Goal: Task Accomplishment & Management: Manage account settings

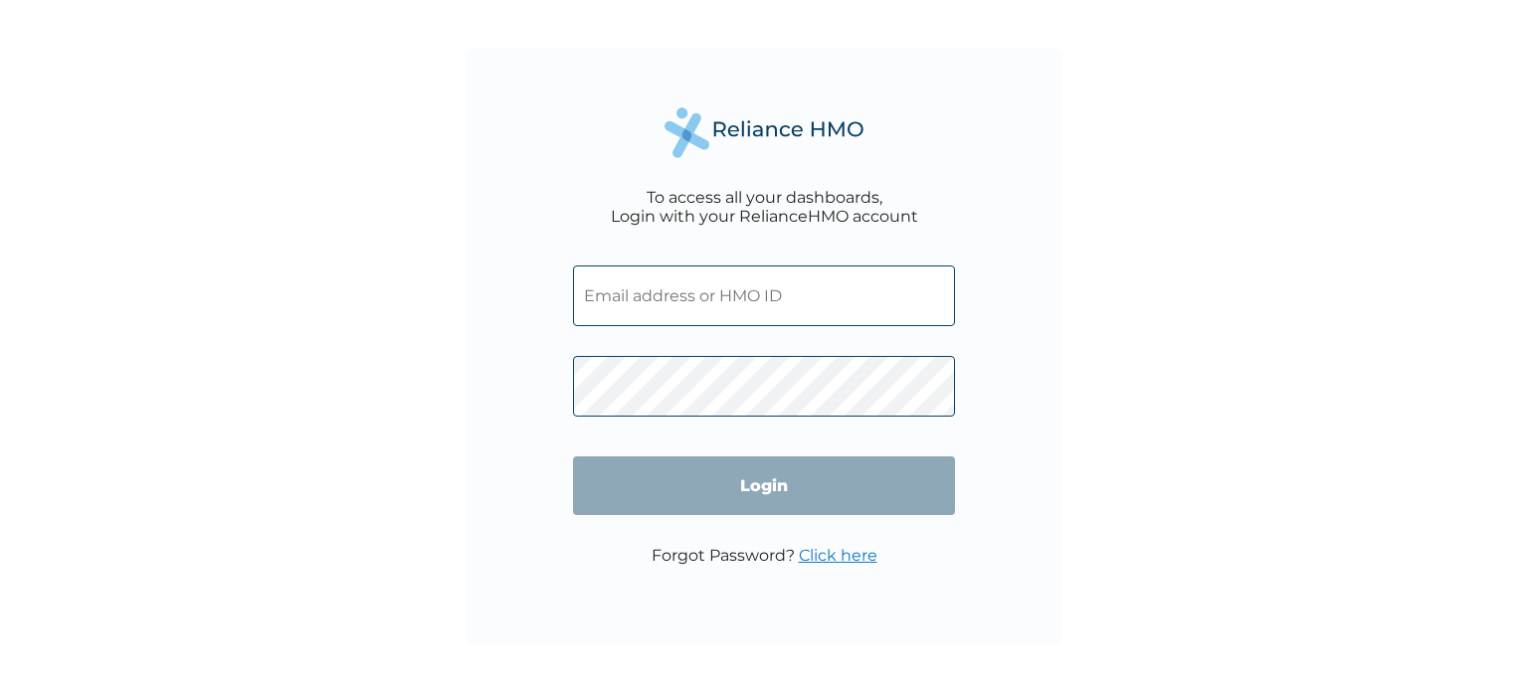
type input "ERG/10007/A"
click at [740, 480] on input "Login" at bounding box center [764, 486] width 382 height 59
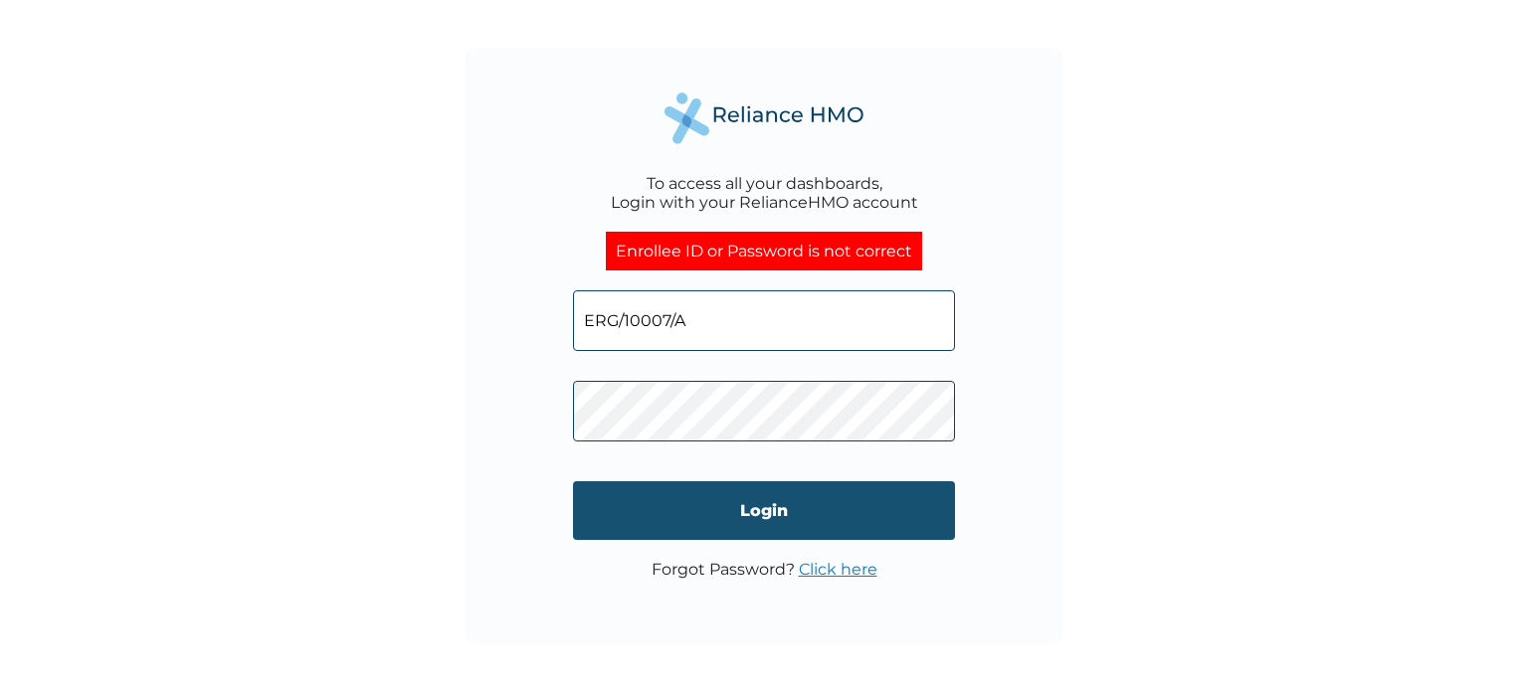
click at [737, 502] on input "Login" at bounding box center [764, 510] width 382 height 59
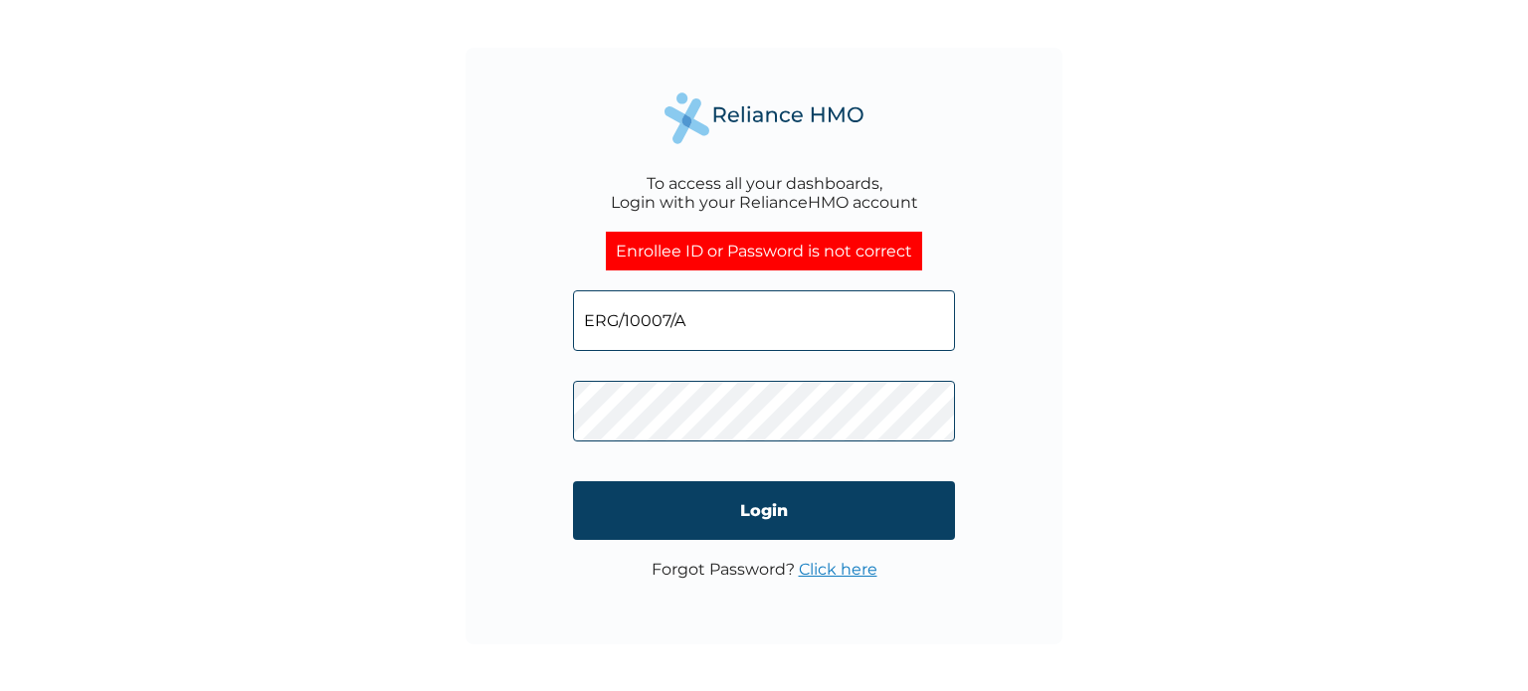
click at [747, 322] on input "ERG/10007/A" at bounding box center [764, 320] width 382 height 61
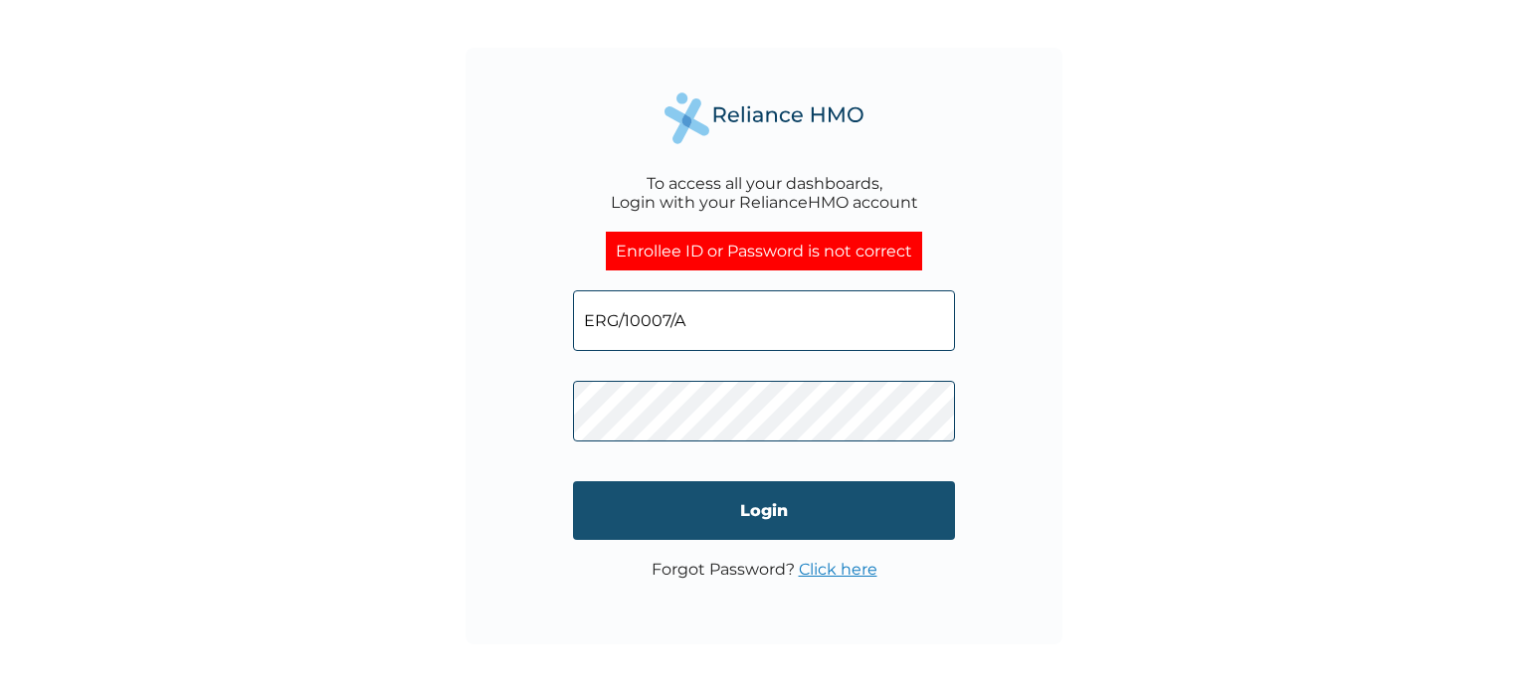
click at [764, 501] on input "Login" at bounding box center [764, 510] width 382 height 59
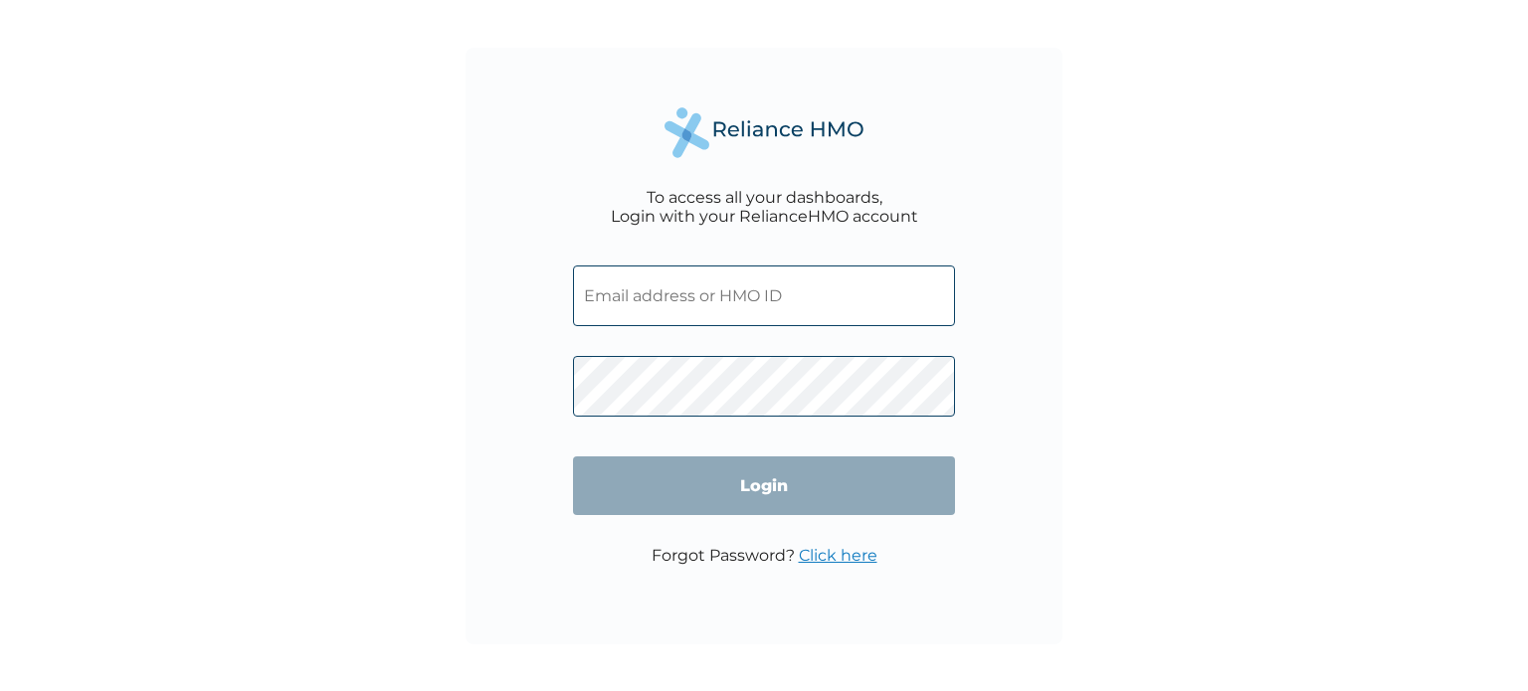
type input "ERG/10007/A"
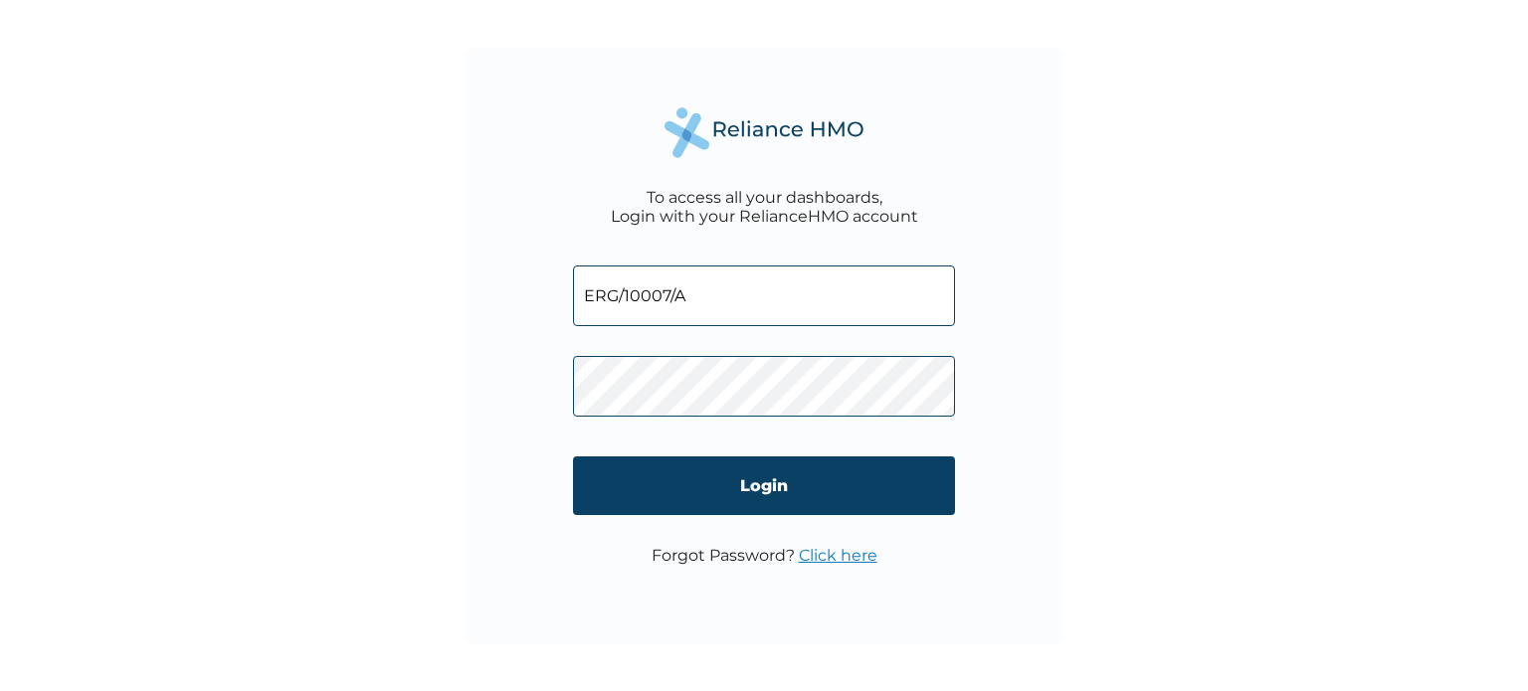
drag, startPoint x: 736, startPoint y: 480, endPoint x: 728, endPoint y: 472, distance: 12.0
click at [732, 476] on input "Login" at bounding box center [764, 486] width 382 height 59
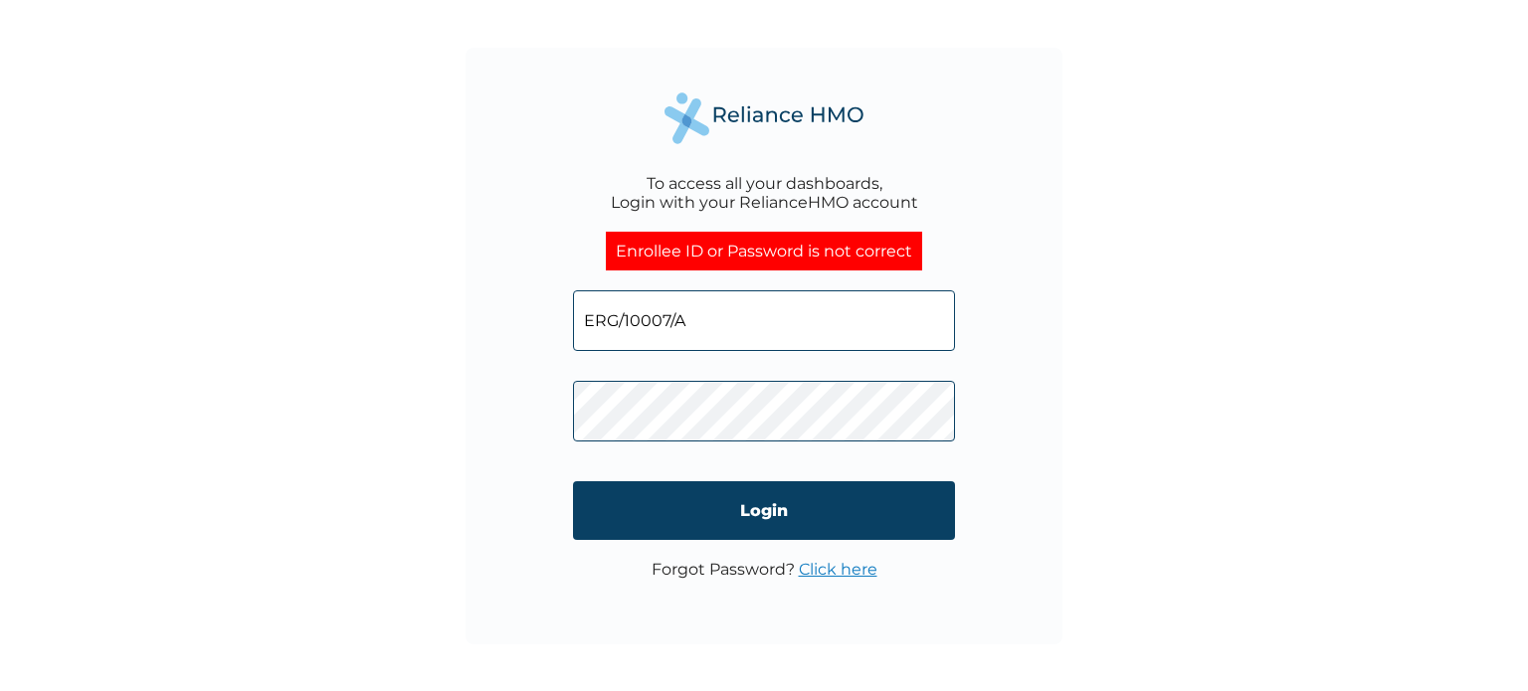
click at [509, 411] on div "To access all your dashboards, Login with your RelianceHMO account Enrollee ID …" at bounding box center [764, 346] width 597 height 597
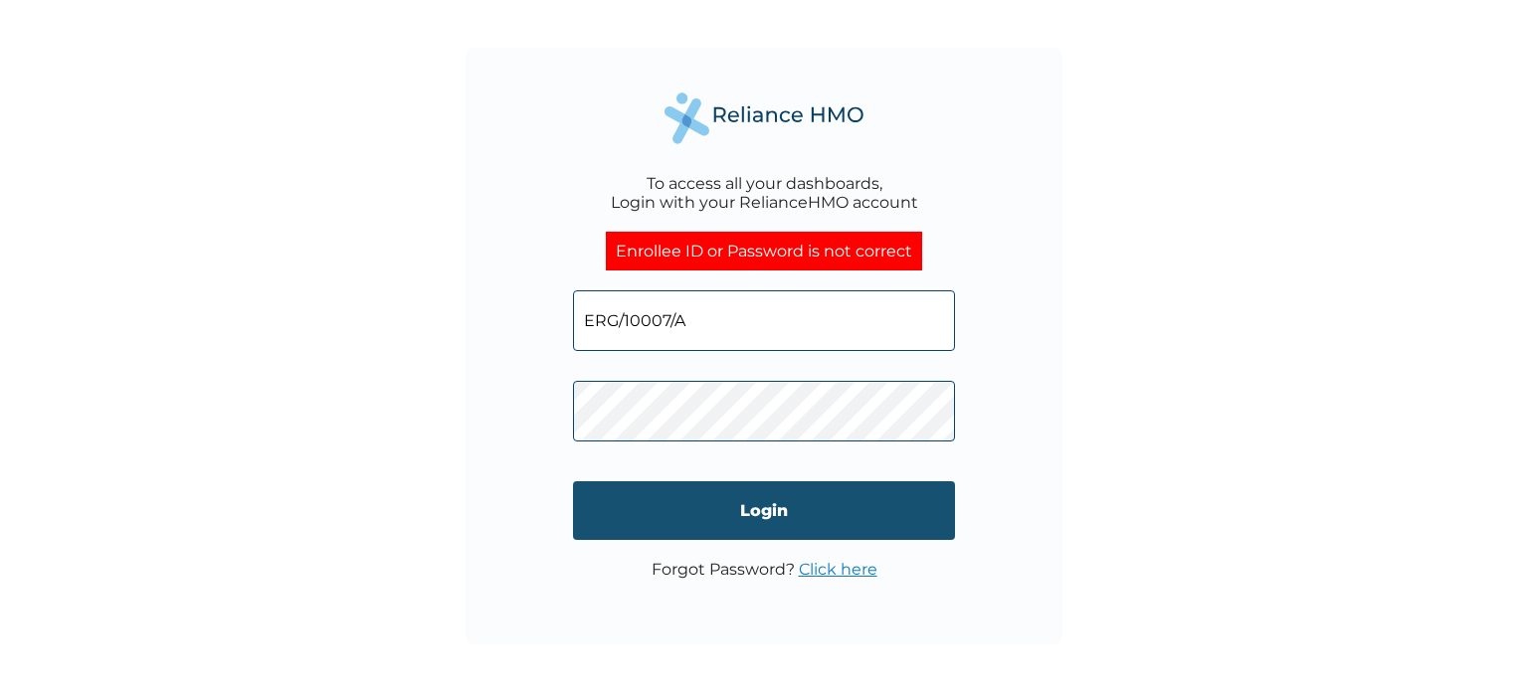
click at [770, 507] on input "Login" at bounding box center [764, 510] width 382 height 59
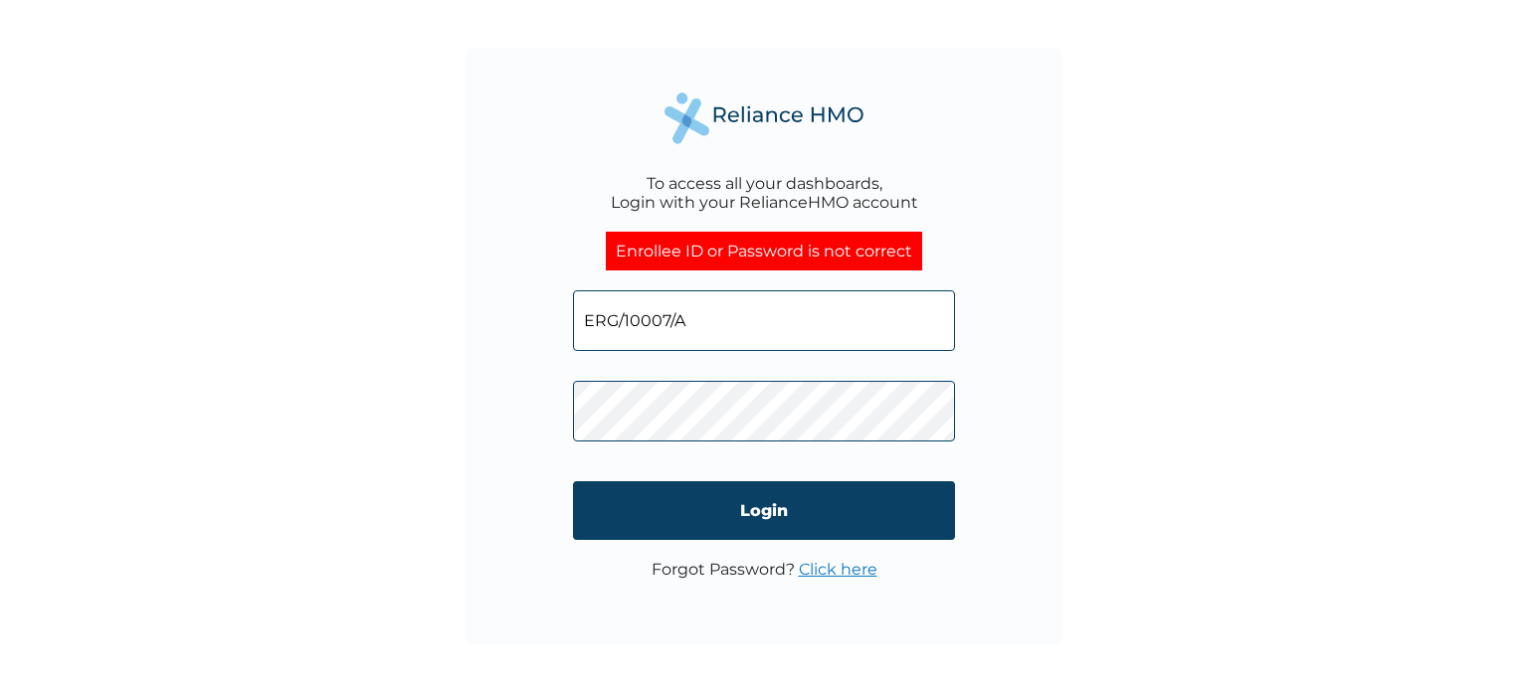
click at [816, 315] on input "ERG/10007/A" at bounding box center [764, 320] width 382 height 61
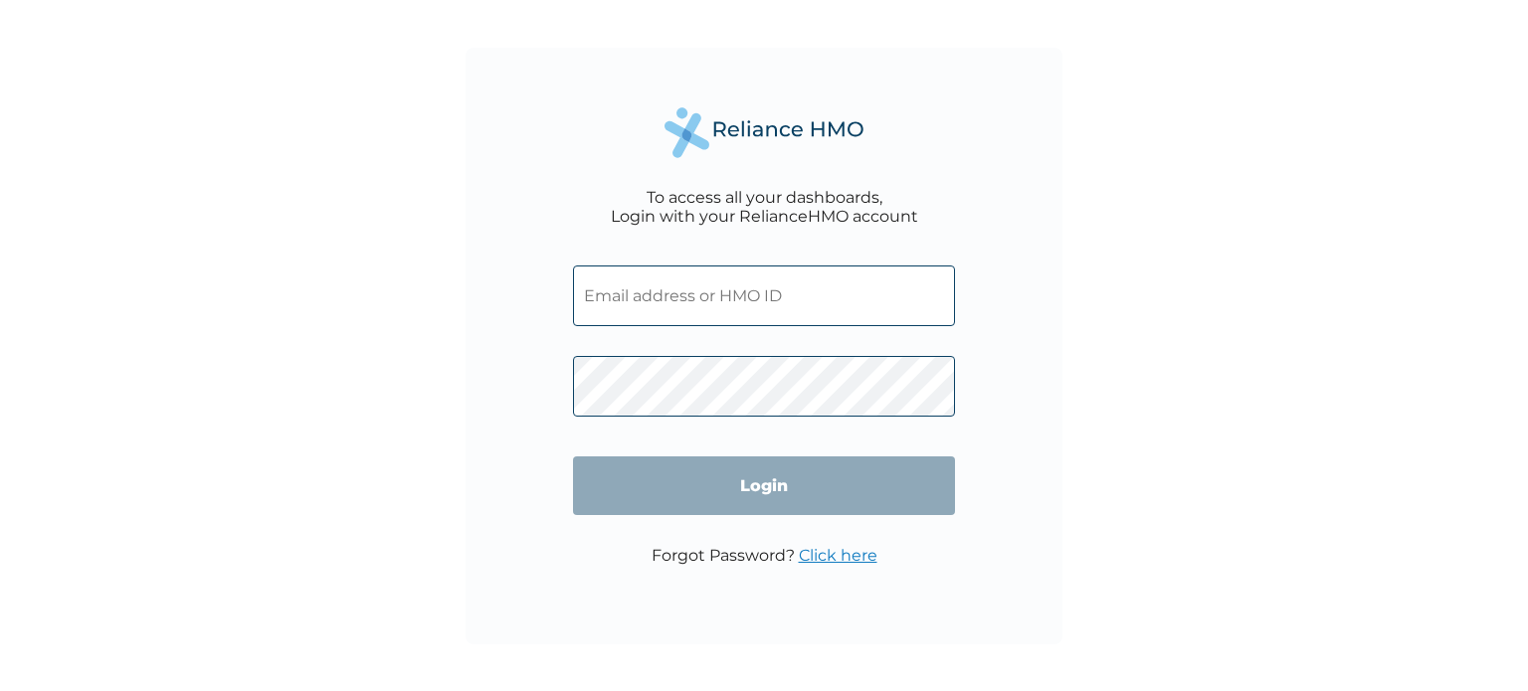
type input "ERG/10007/A"
click at [776, 480] on input "Login" at bounding box center [764, 486] width 382 height 59
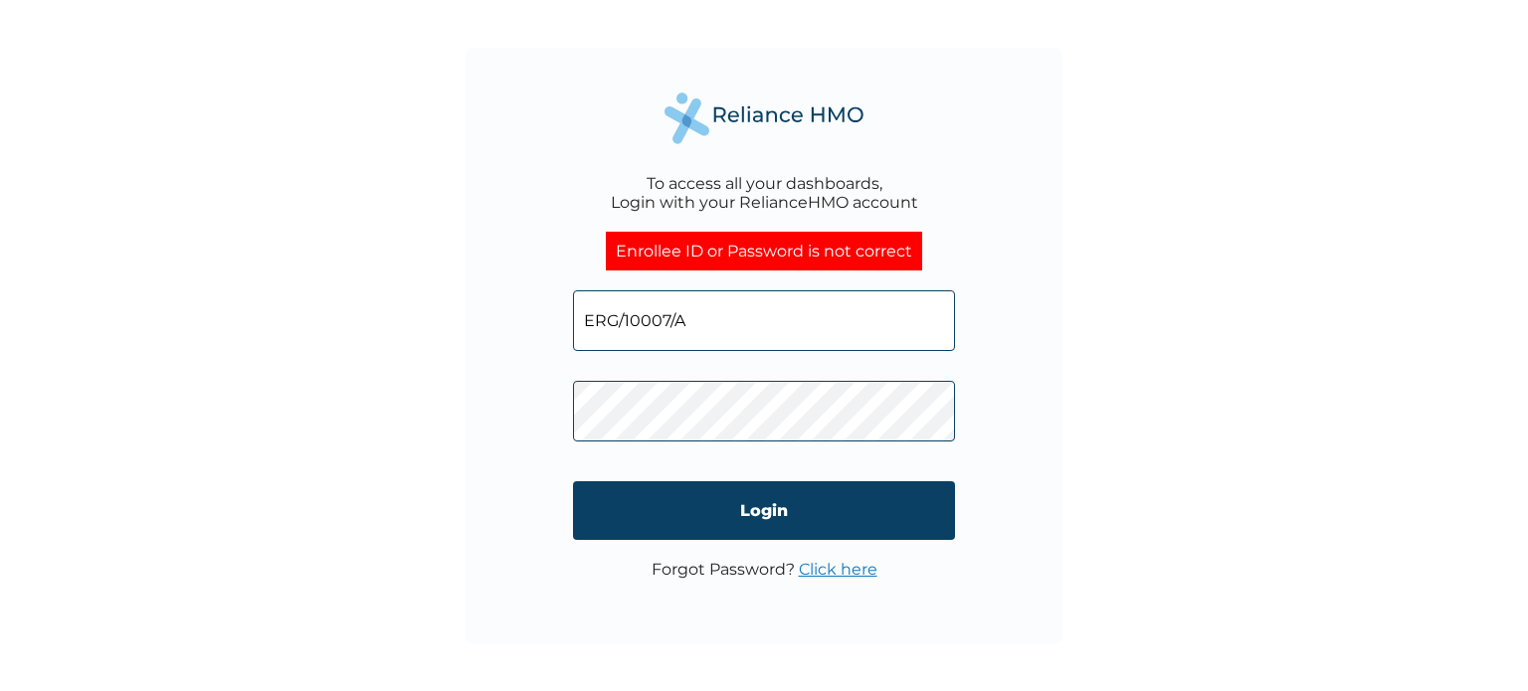
click at [828, 568] on link "Click here" at bounding box center [838, 569] width 79 height 19
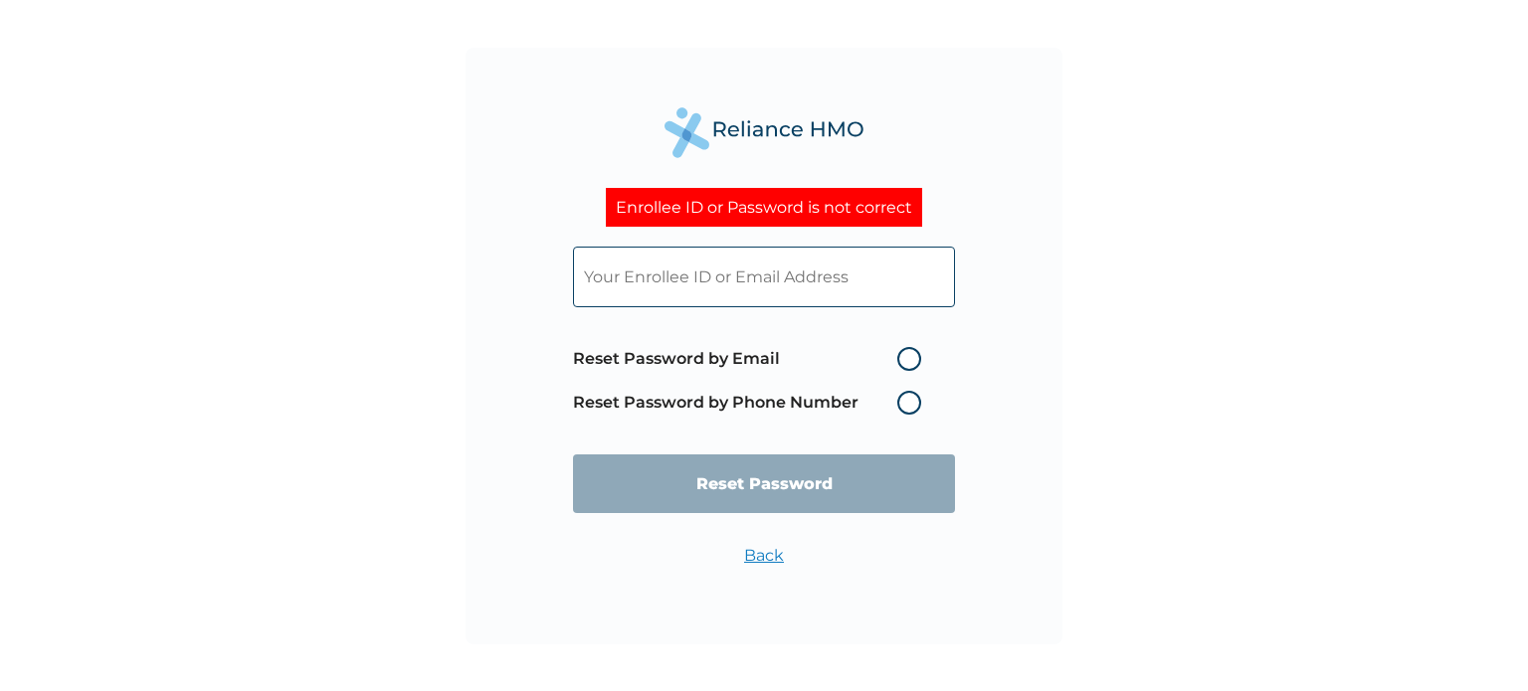
click at [910, 401] on label "Reset Password by Phone Number" at bounding box center [752, 403] width 358 height 24
click at [775, 389] on span "Reset Password by Email Reset Password by Phone Number" at bounding box center [752, 381] width 358 height 88
click at [775, 397] on label "Reset Password by Phone Number" at bounding box center [752, 403] width 358 height 24
click at [908, 397] on label "Reset Password by Phone Number" at bounding box center [752, 403] width 358 height 24
click at [782, 267] on input "text" at bounding box center [764, 277] width 382 height 61
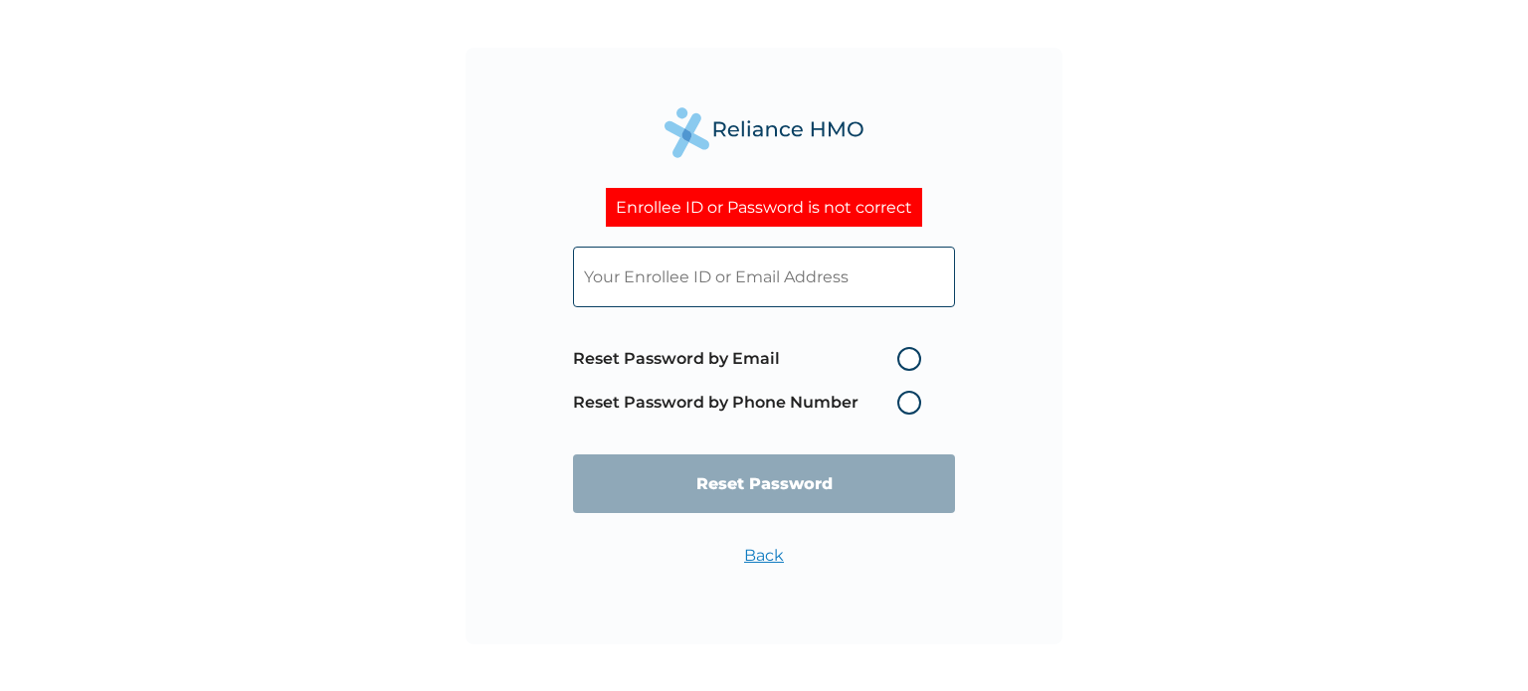
type input "ERG/10007/A"
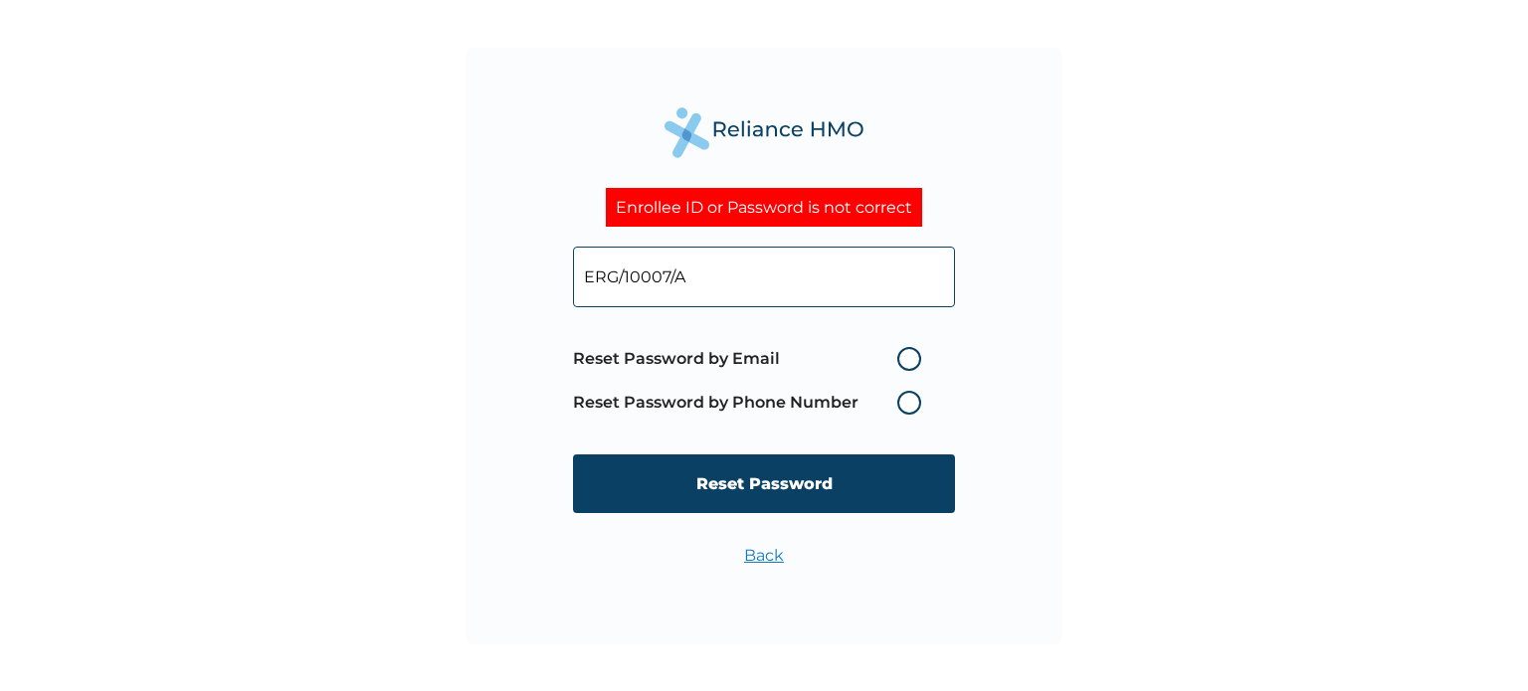
click at [915, 403] on label "Reset Password by Phone Number" at bounding box center [752, 403] width 358 height 24
click at [903, 391] on label "Reset Password by Phone Number" at bounding box center [752, 403] width 358 height 24
click at [905, 397] on label "Reset Password by Phone Number" at bounding box center [752, 403] width 358 height 24
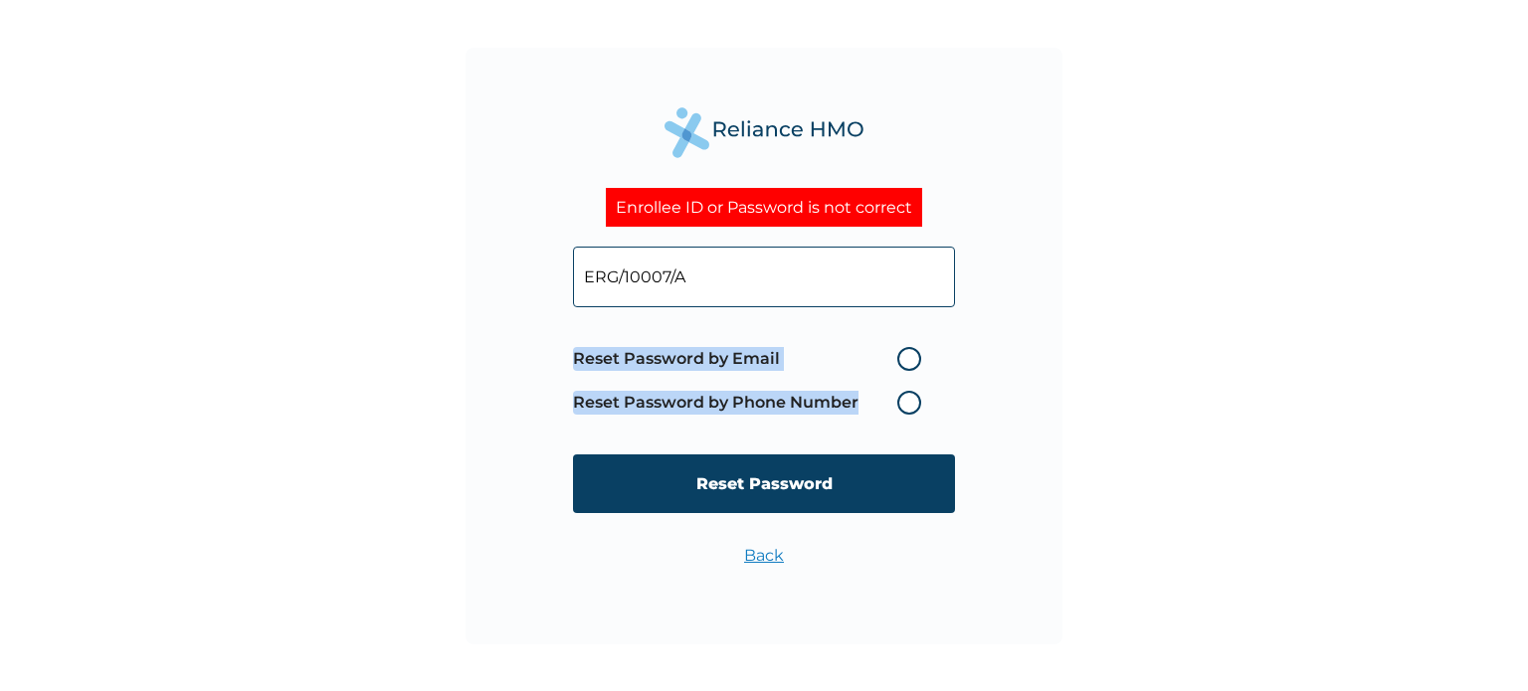
click at [905, 397] on label "Reset Password by Phone Number" at bounding box center [752, 403] width 358 height 24
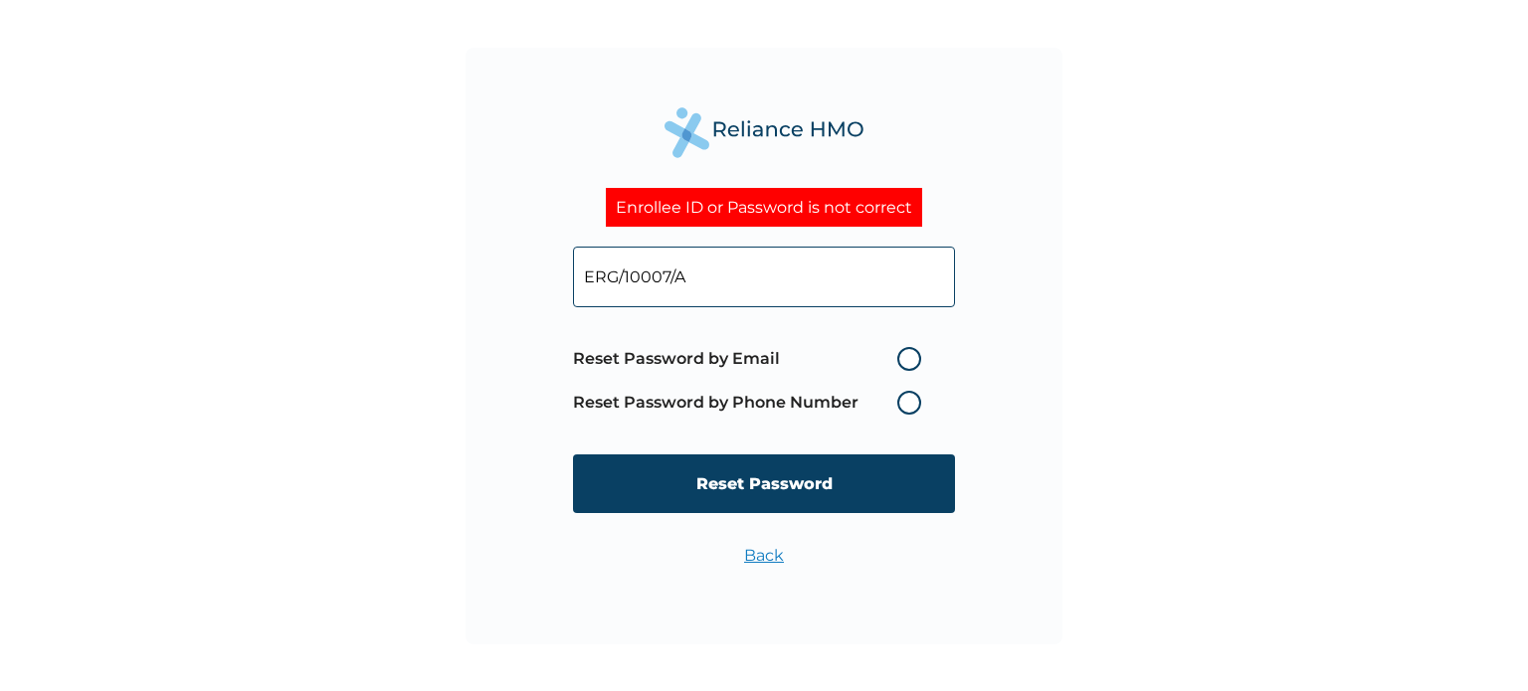
click at [904, 351] on label "Reset Password by Email" at bounding box center [752, 359] width 358 height 24
click at [901, 351] on input "Reset Password by Email" at bounding box center [885, 359] width 32 height 32
radio input "true"
click at [911, 397] on label "Reset Password by Phone Number" at bounding box center [752, 403] width 358 height 24
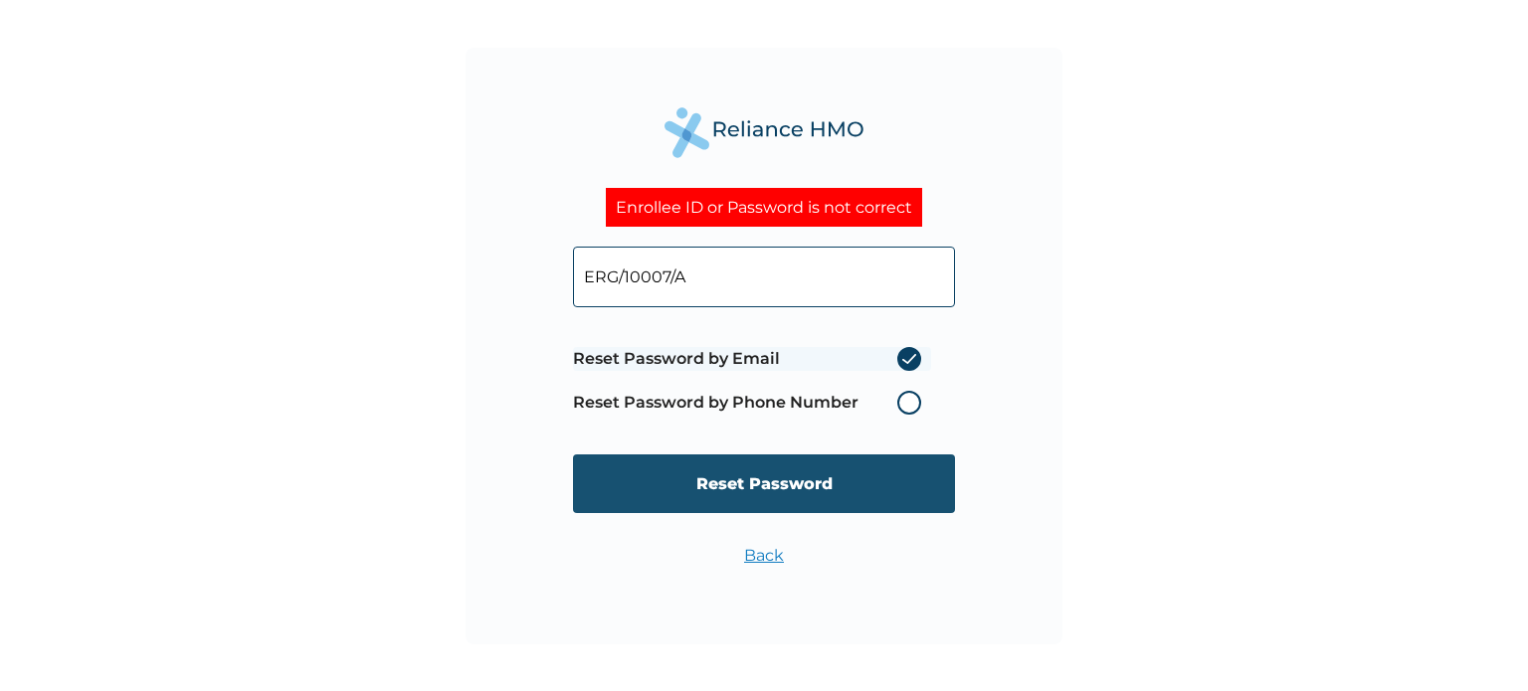
click at [776, 480] on input "Reset Password" at bounding box center [764, 484] width 382 height 59
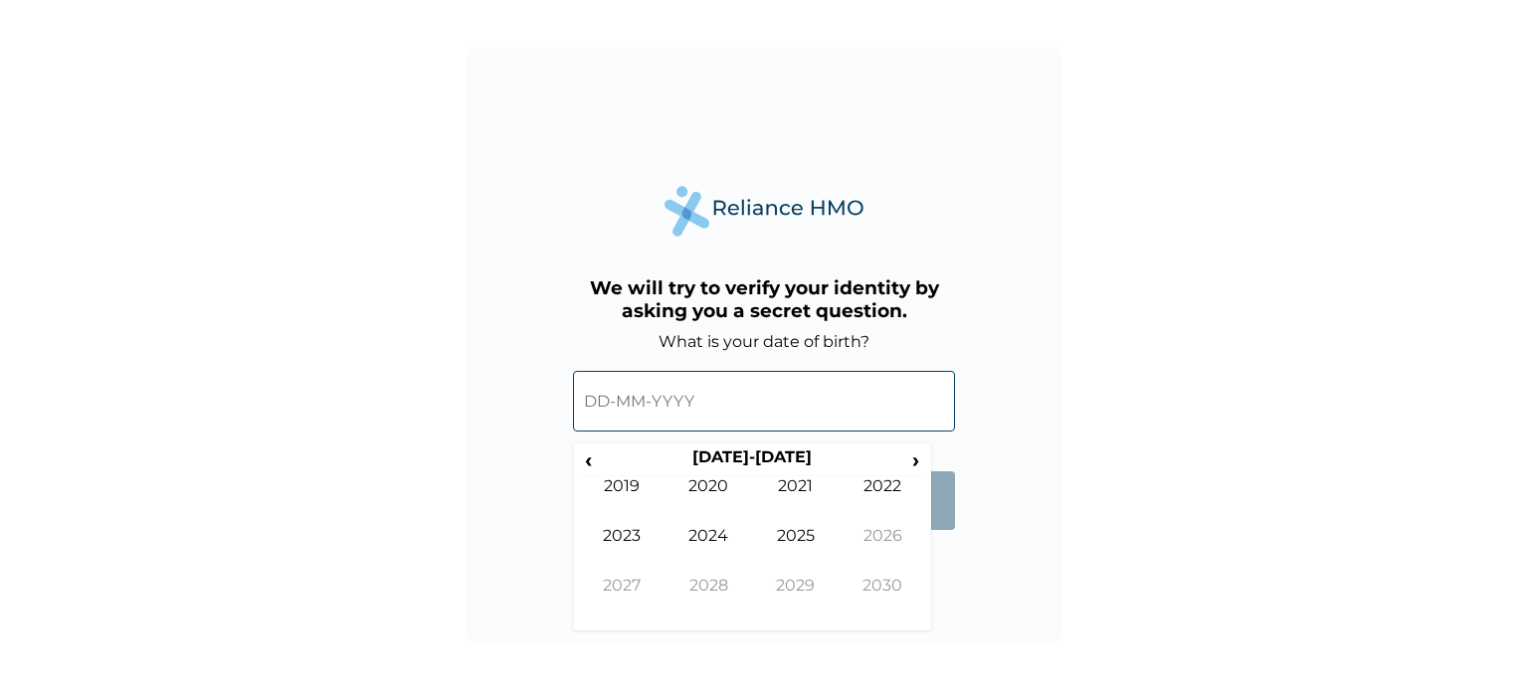
click at [718, 396] on input "text" at bounding box center [764, 401] width 382 height 61
click at [582, 465] on span "‹" at bounding box center [588, 460] width 21 height 25
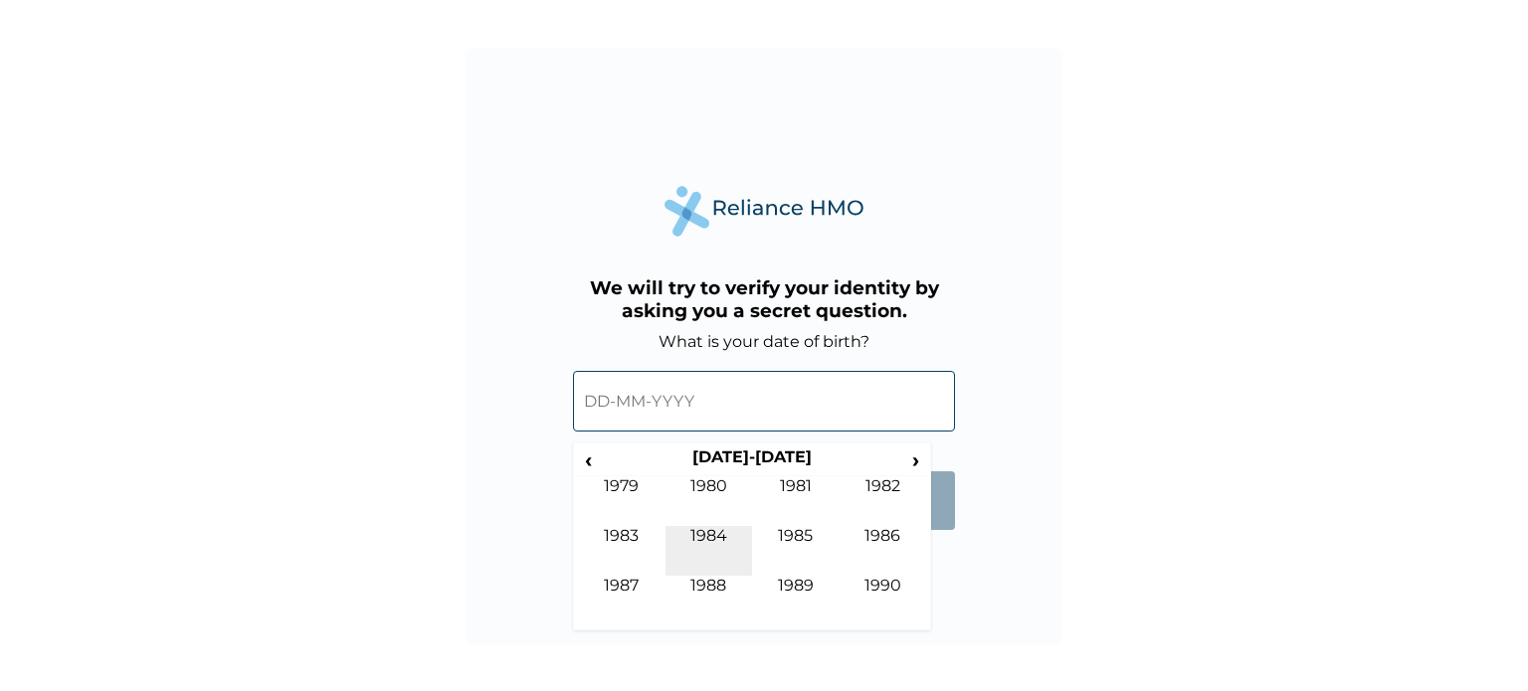
click at [715, 573] on td "1984" at bounding box center [709, 551] width 88 height 50
click at [773, 484] on td "Mar" at bounding box center [796, 501] width 88 height 50
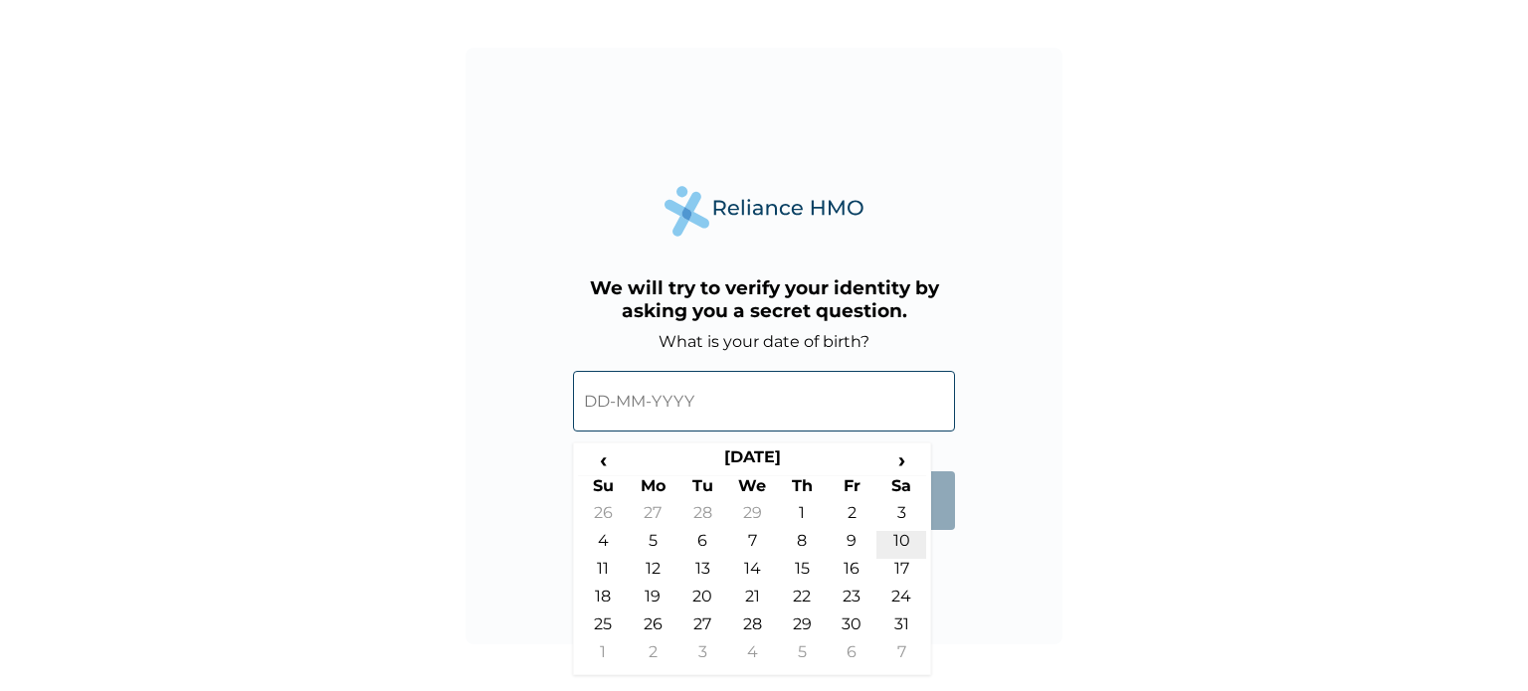
click at [899, 532] on td "10" at bounding box center [901, 545] width 50 height 28
type input "10-03-1984"
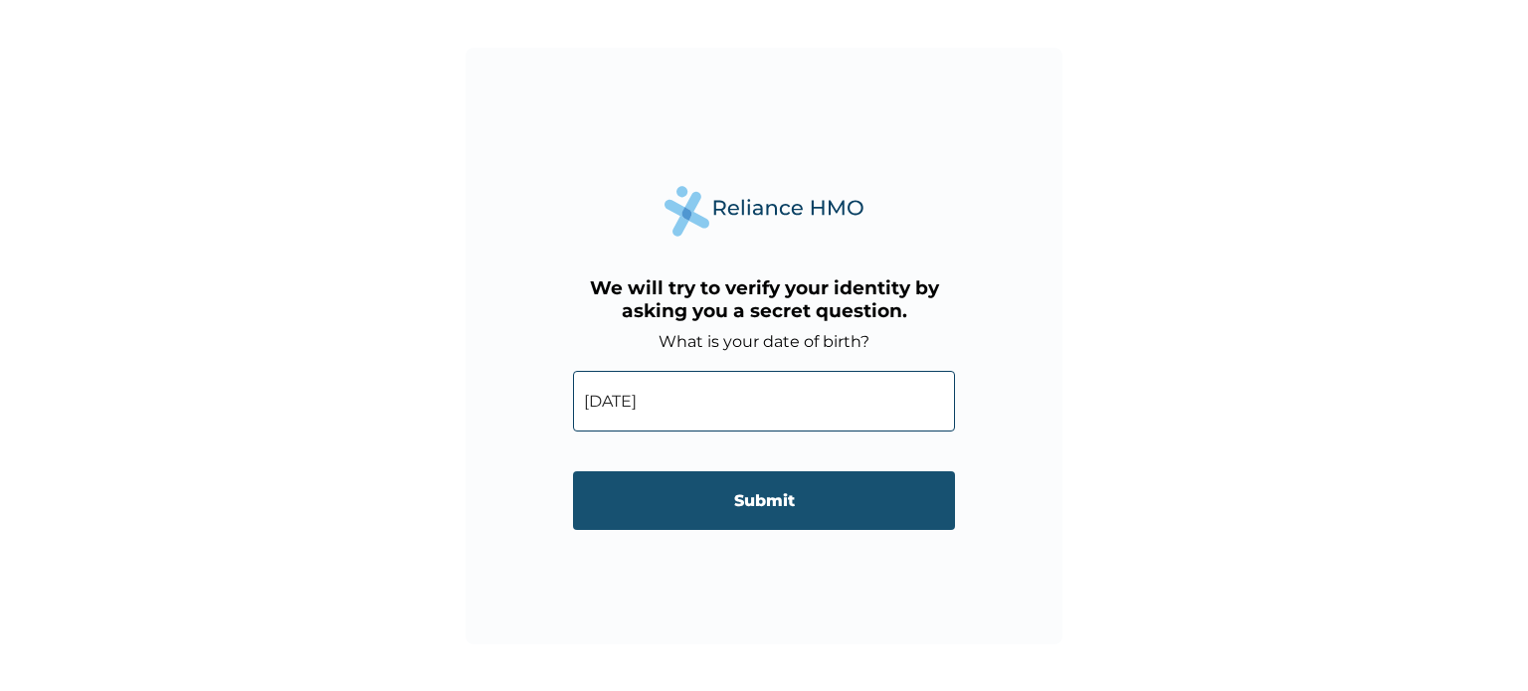
click at [791, 504] on input "Submit" at bounding box center [764, 501] width 382 height 59
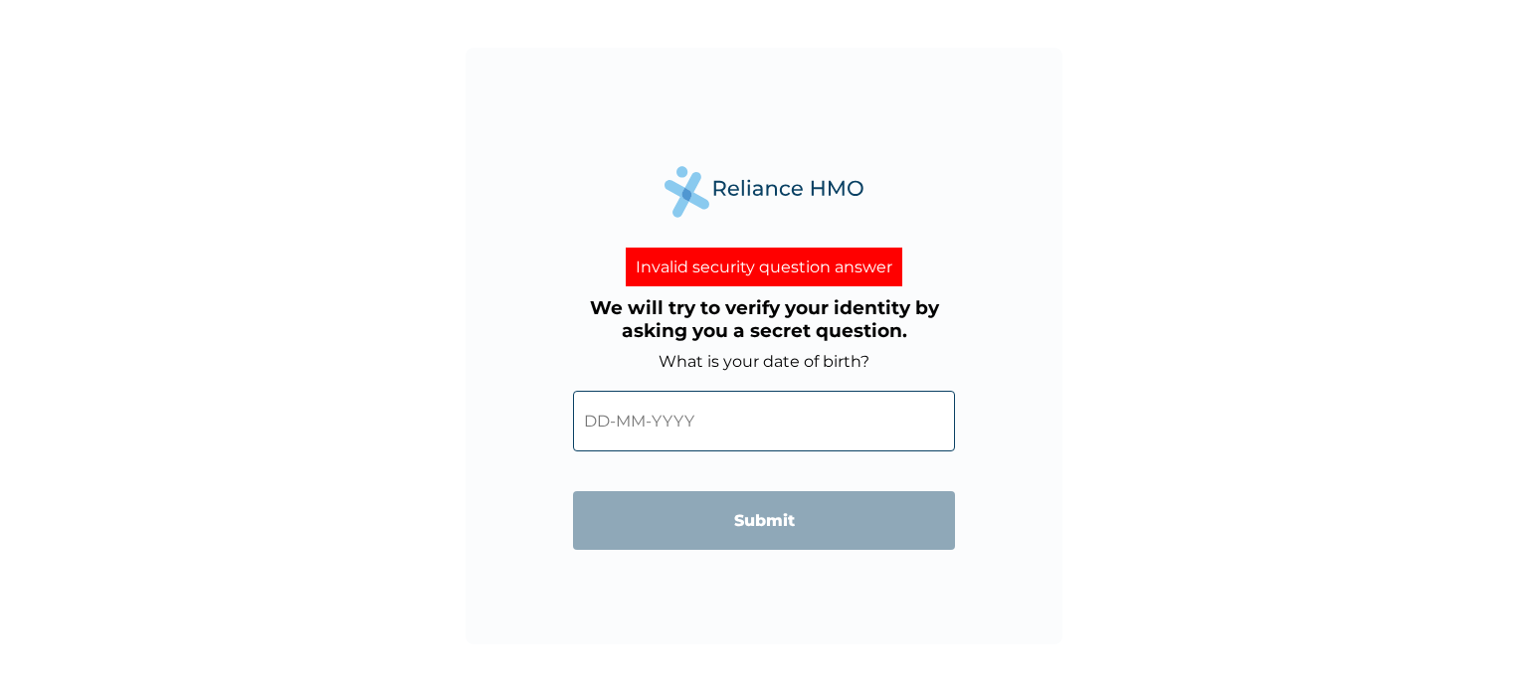
click at [590, 422] on input "text" at bounding box center [764, 421] width 382 height 61
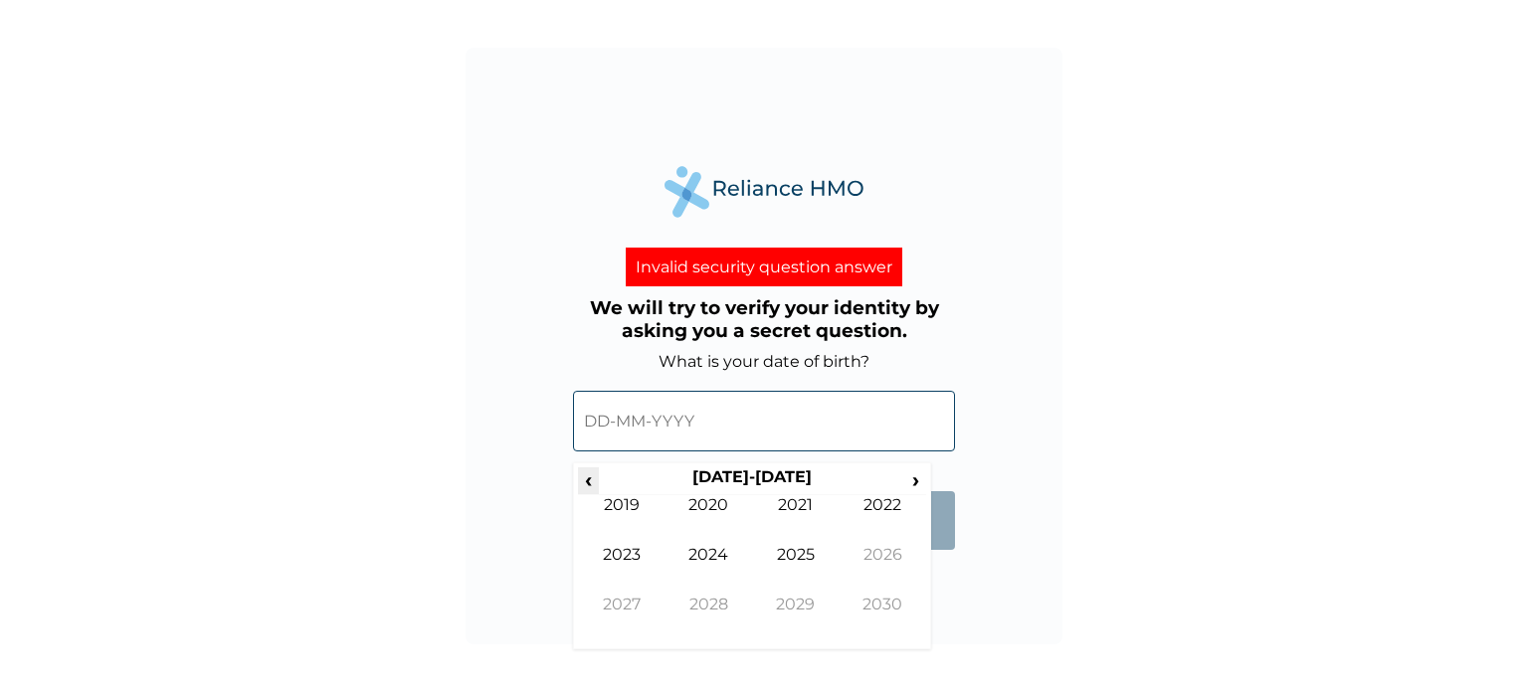
click at [583, 477] on span "‹" at bounding box center [588, 480] width 21 height 25
click at [698, 600] on td "1988" at bounding box center [709, 620] width 88 height 50
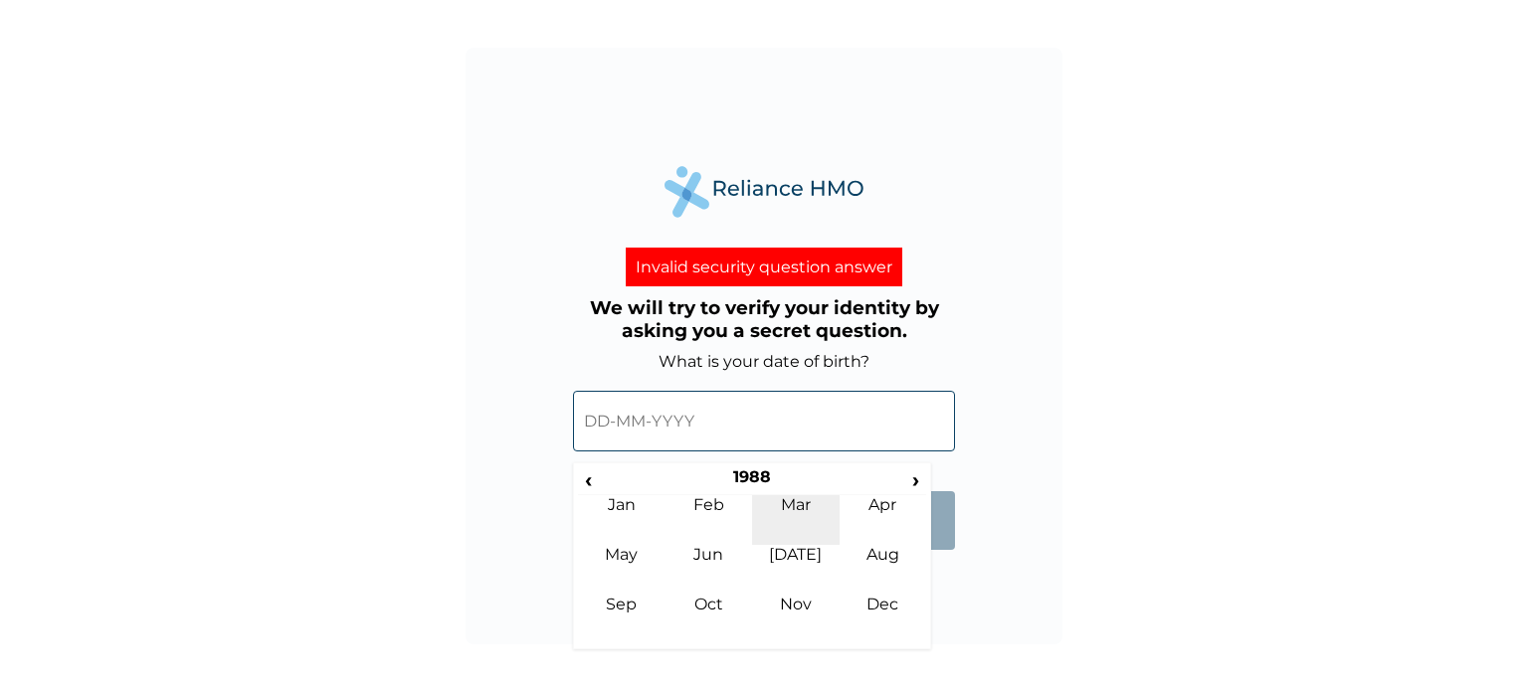
click at [796, 505] on td "Mar" at bounding box center [796, 520] width 88 height 50
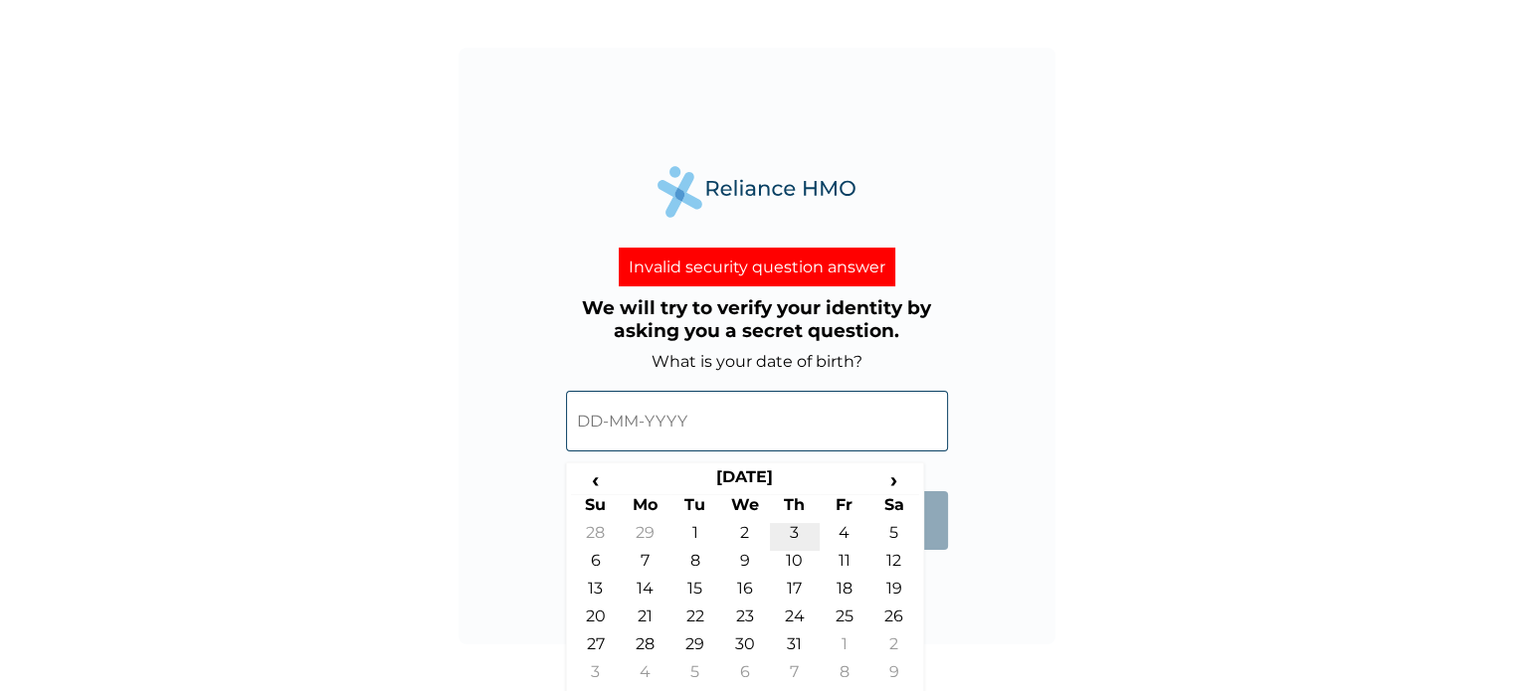
click at [787, 524] on td "3" at bounding box center [795, 537] width 50 height 28
type input "03-03-1988"
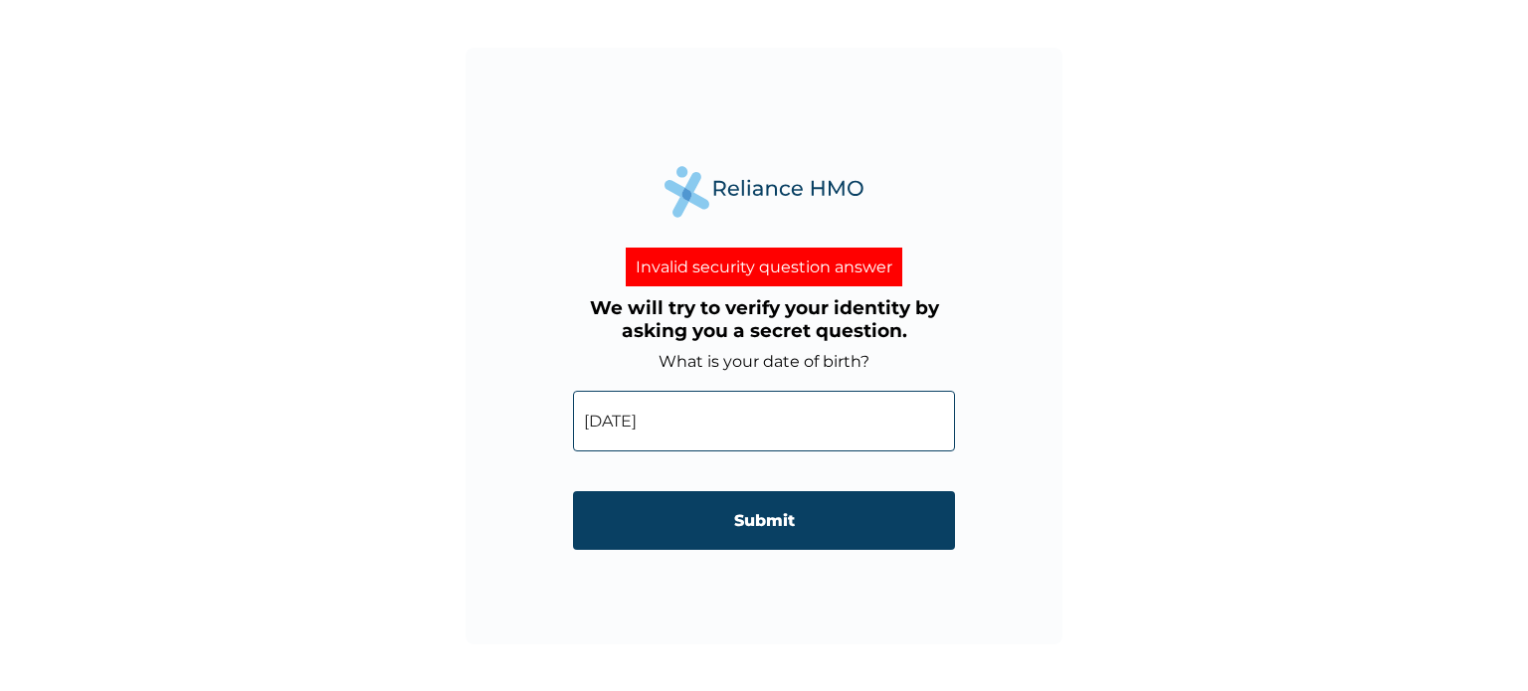
click at [787, 524] on input "Submit" at bounding box center [764, 520] width 382 height 59
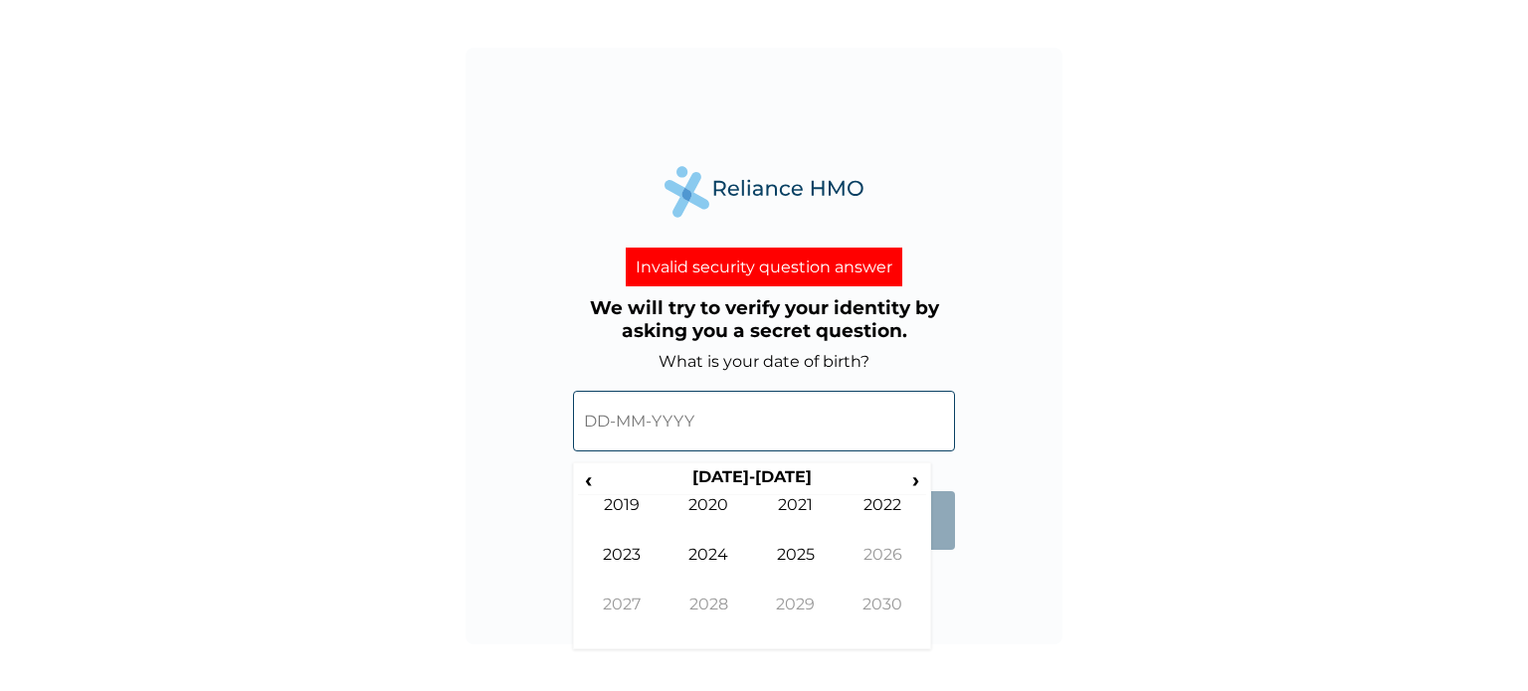
click at [617, 419] on input "text" at bounding box center [764, 421] width 382 height 61
click at [589, 479] on span "‹" at bounding box center [588, 480] width 21 height 25
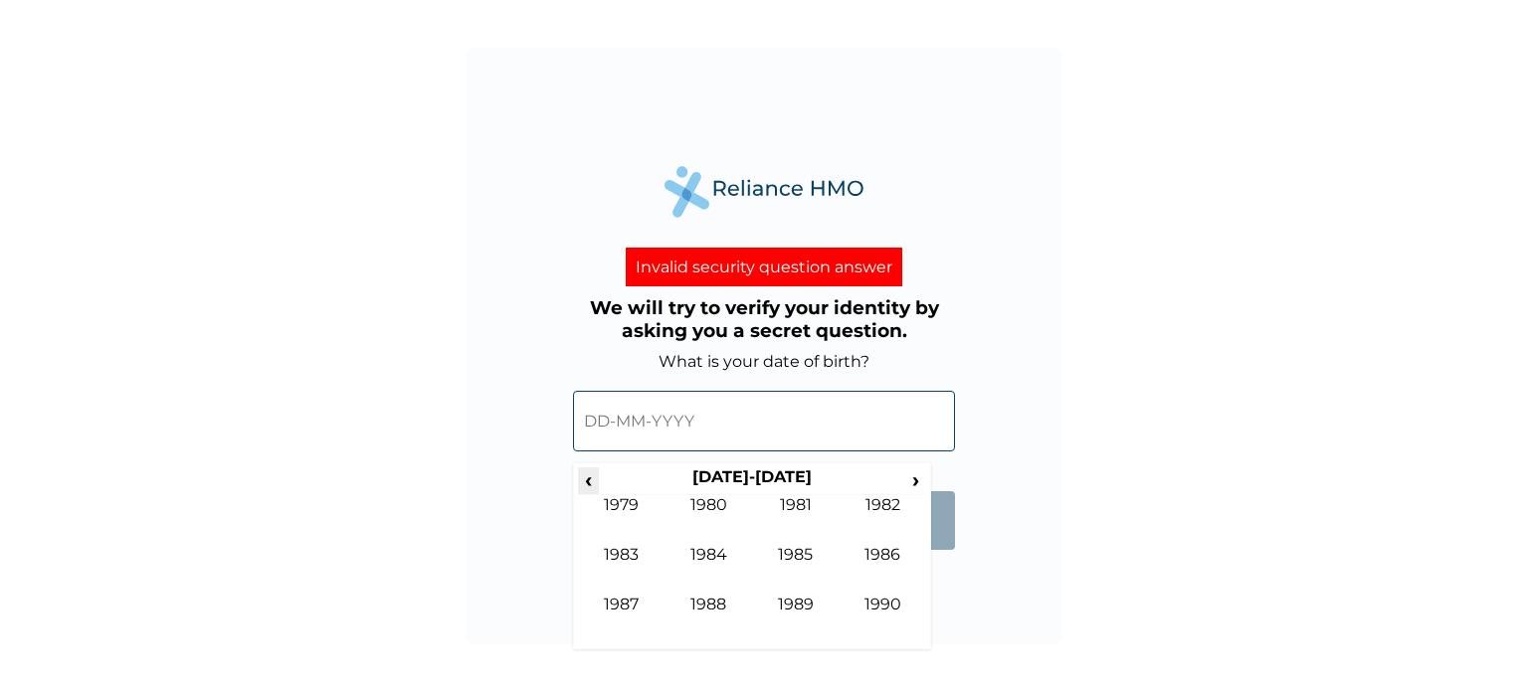
click at [589, 479] on span "‹" at bounding box center [588, 480] width 21 height 25
click at [915, 480] on span "›" at bounding box center [916, 480] width 22 height 25
click at [700, 598] on td "1988" at bounding box center [709, 620] width 88 height 50
click at [799, 504] on td "Mar" at bounding box center [796, 520] width 88 height 50
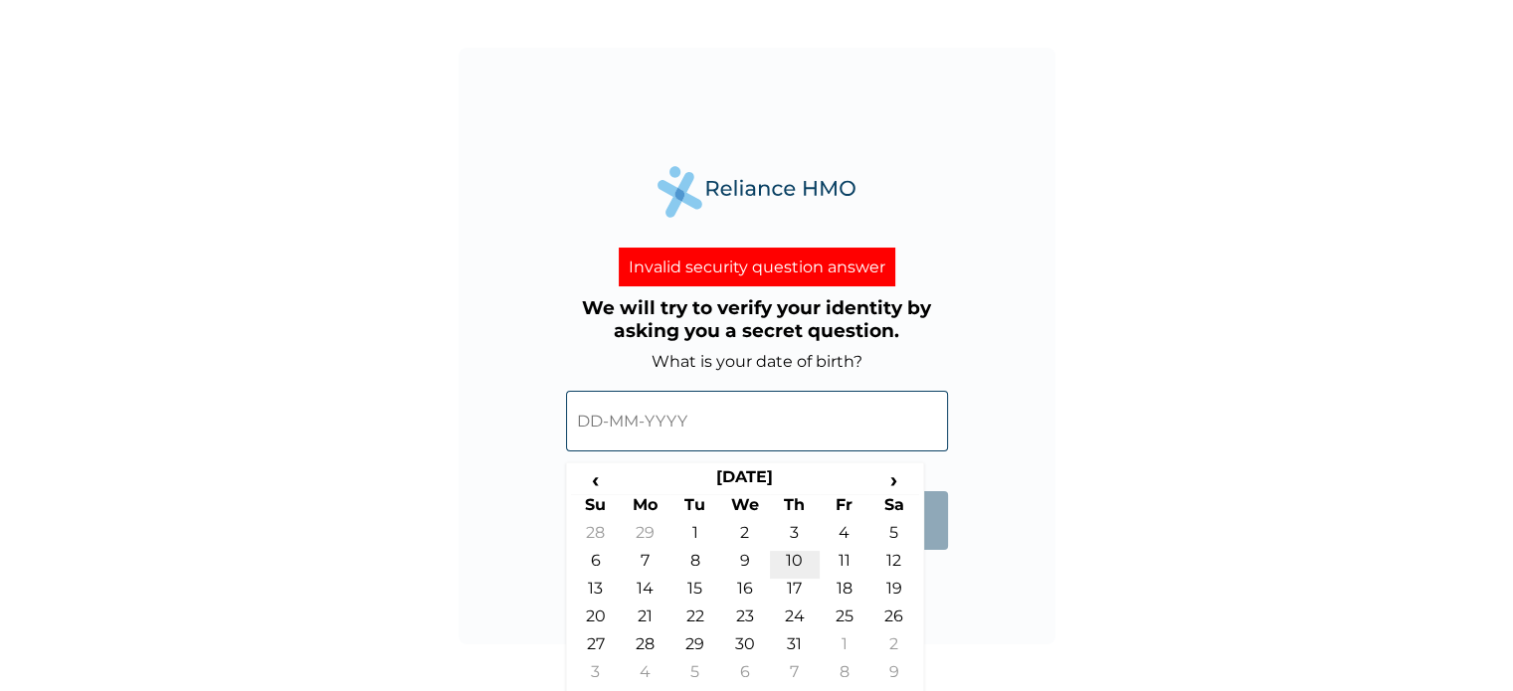
click at [798, 552] on td "10" at bounding box center [795, 565] width 50 height 28
type input "10-03-1988"
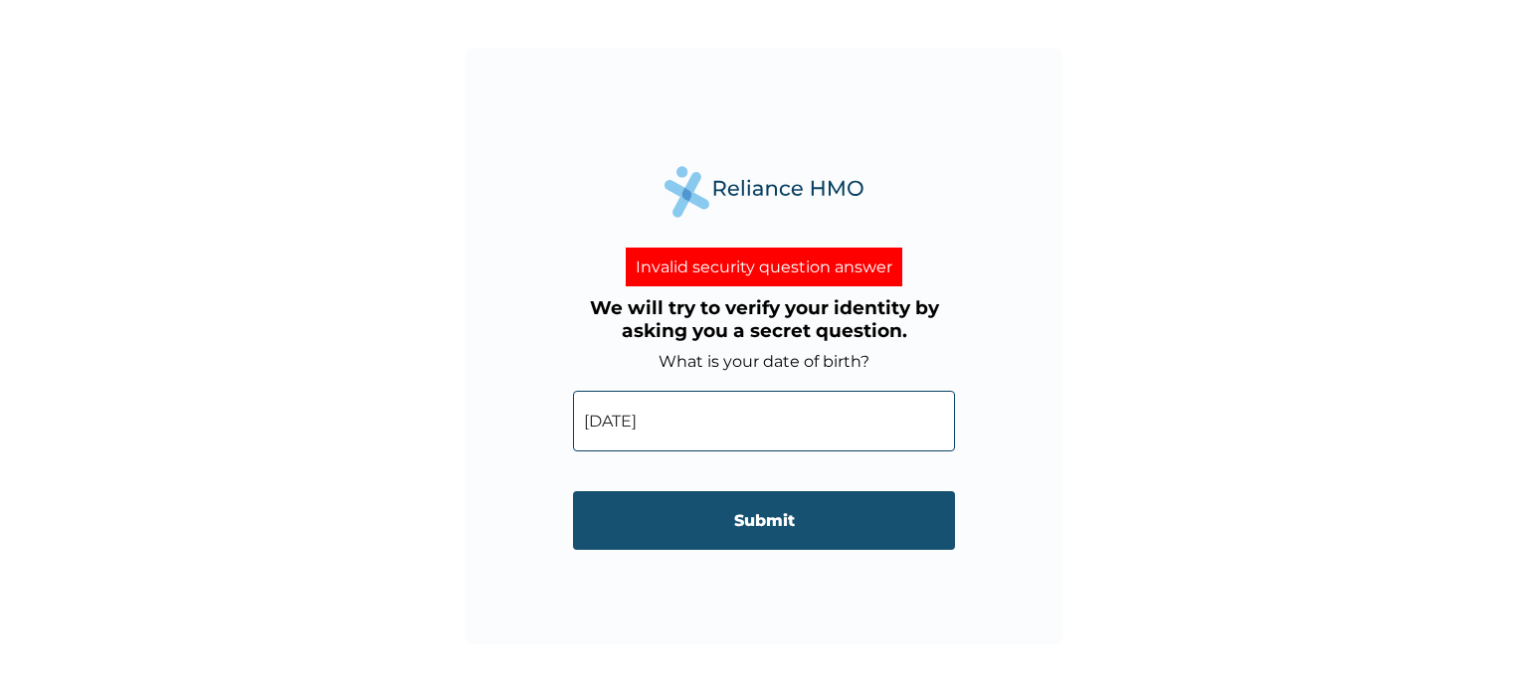
click at [763, 509] on input "Submit" at bounding box center [764, 520] width 382 height 59
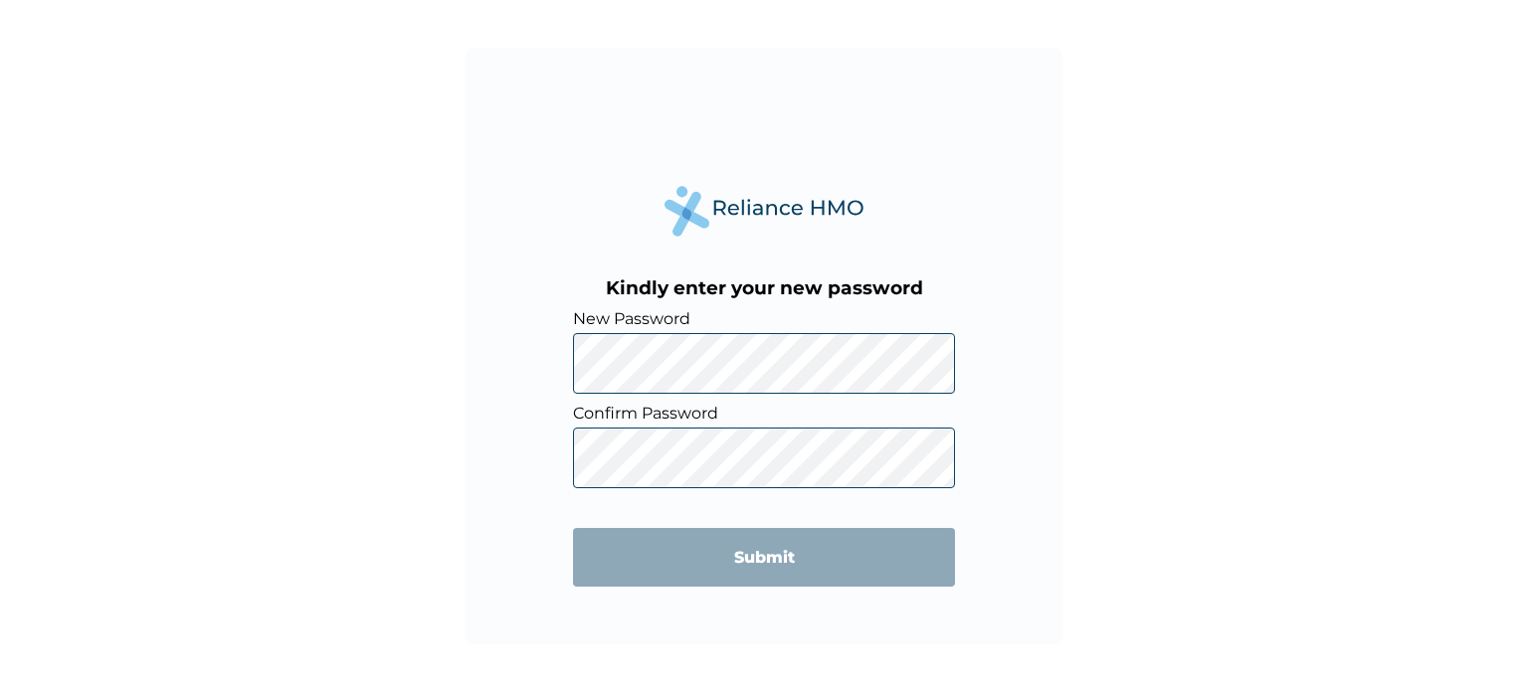
click at [525, 351] on div "Kindly enter your new password New Password Confirm Password Submit" at bounding box center [764, 346] width 597 height 597
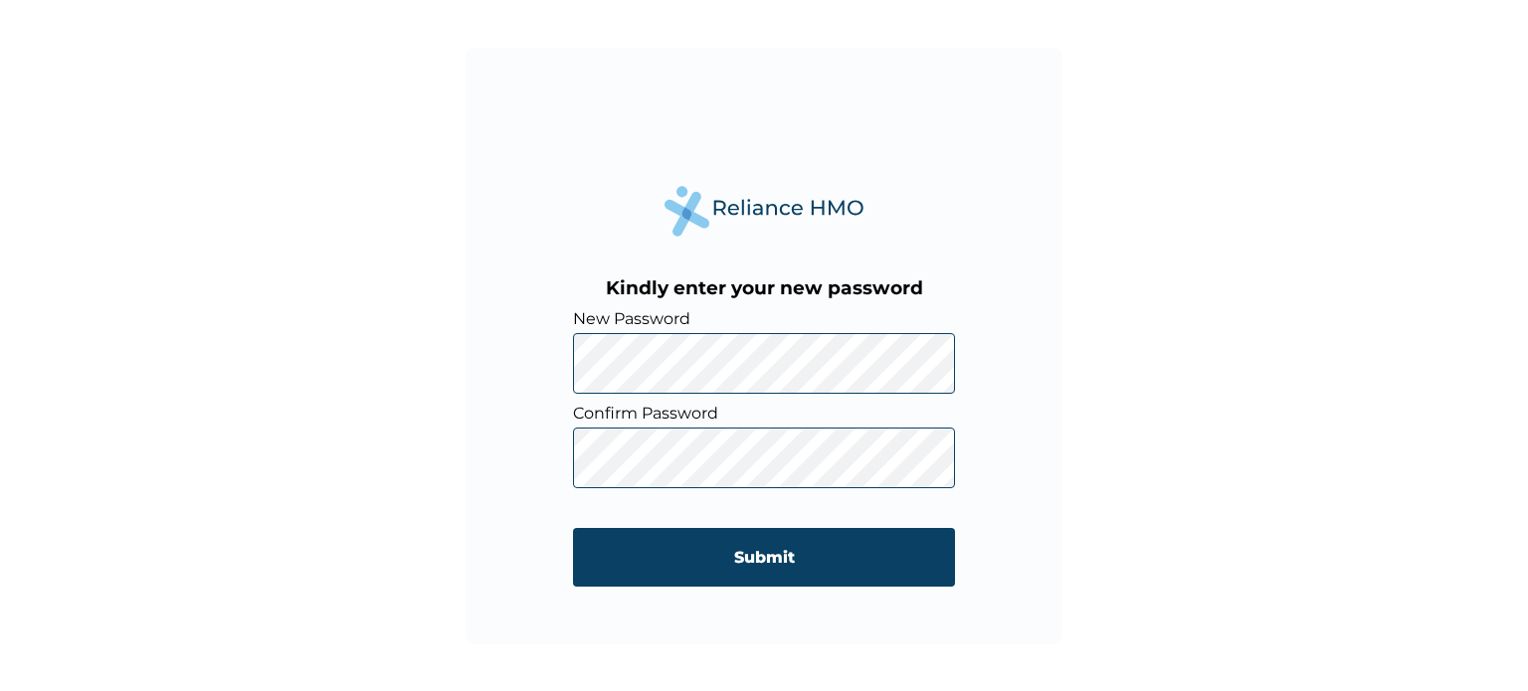
click at [738, 543] on input "Submit" at bounding box center [764, 557] width 382 height 59
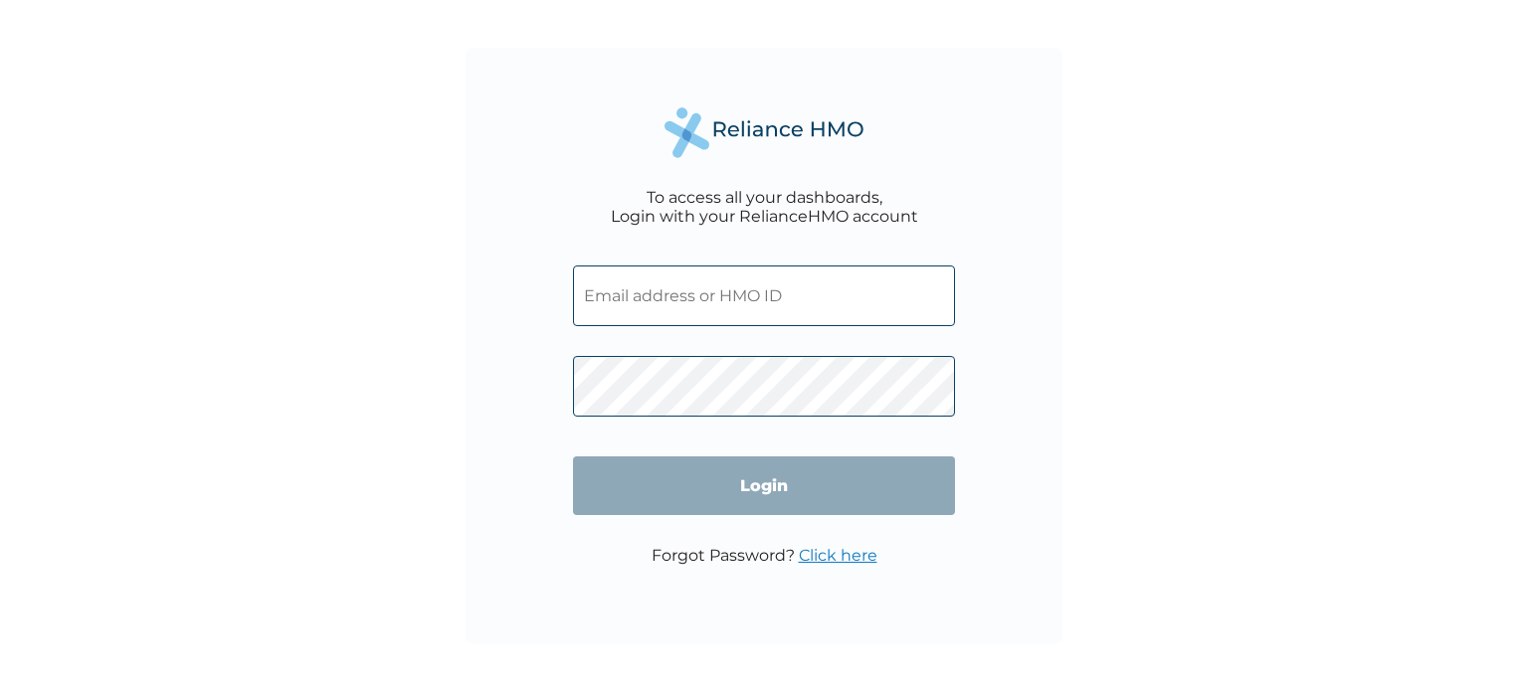
type input "erg/10007/a"
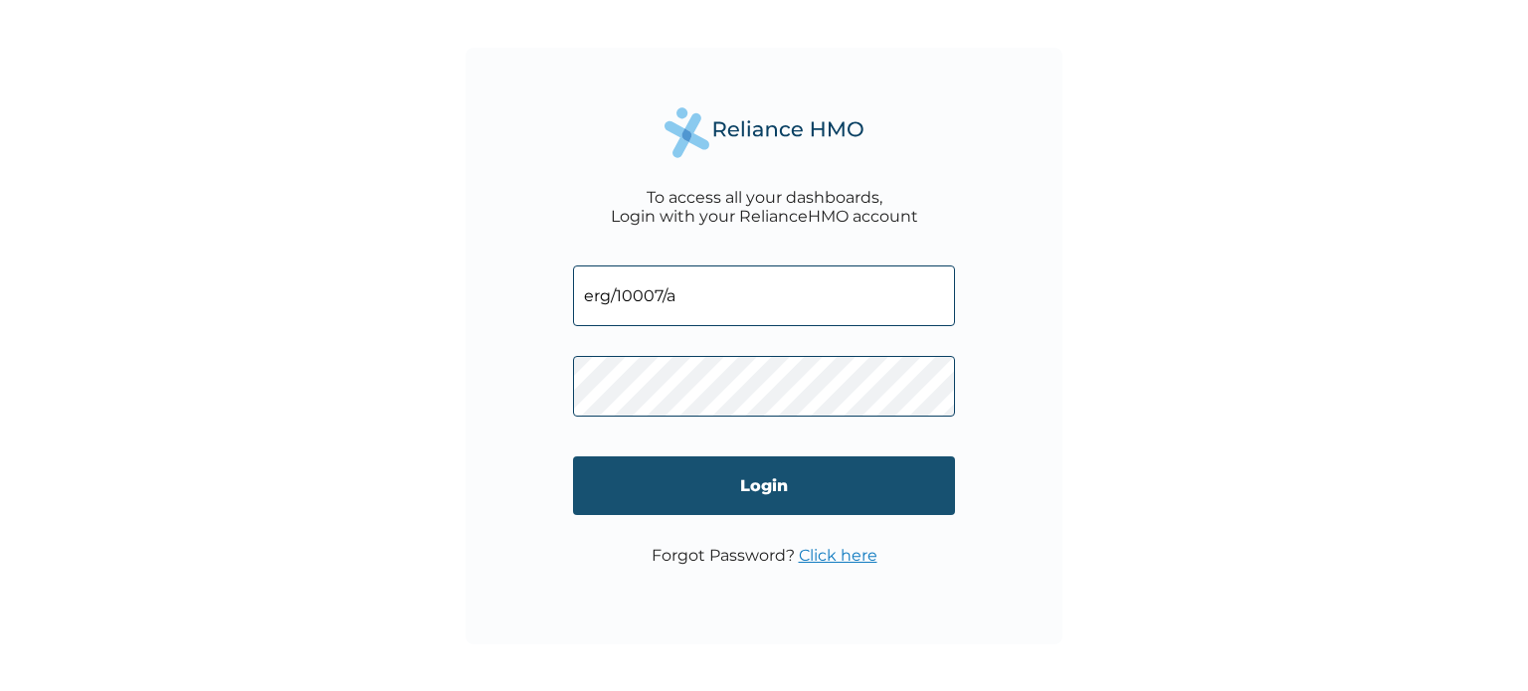
click at [718, 490] on input "Login" at bounding box center [764, 486] width 382 height 59
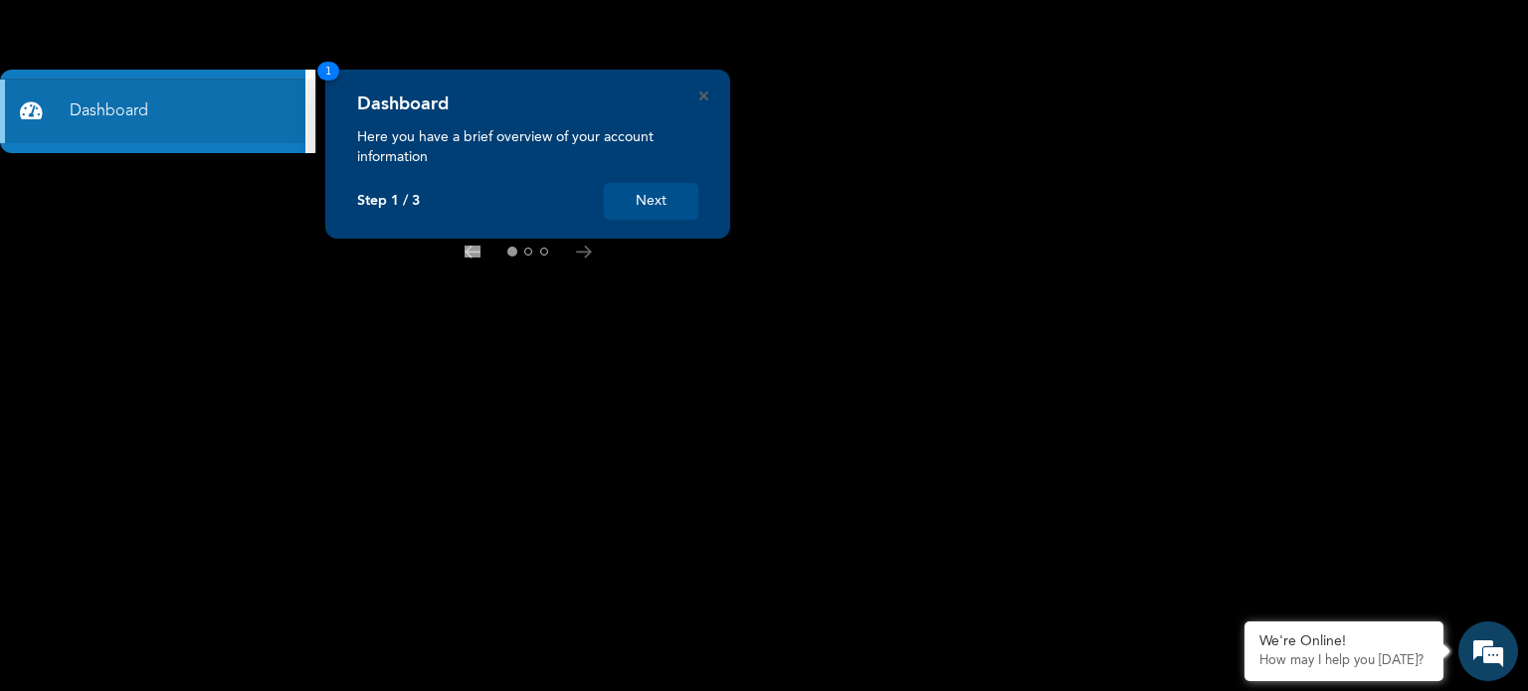
click at [664, 194] on button "Next" at bounding box center [651, 201] width 95 height 37
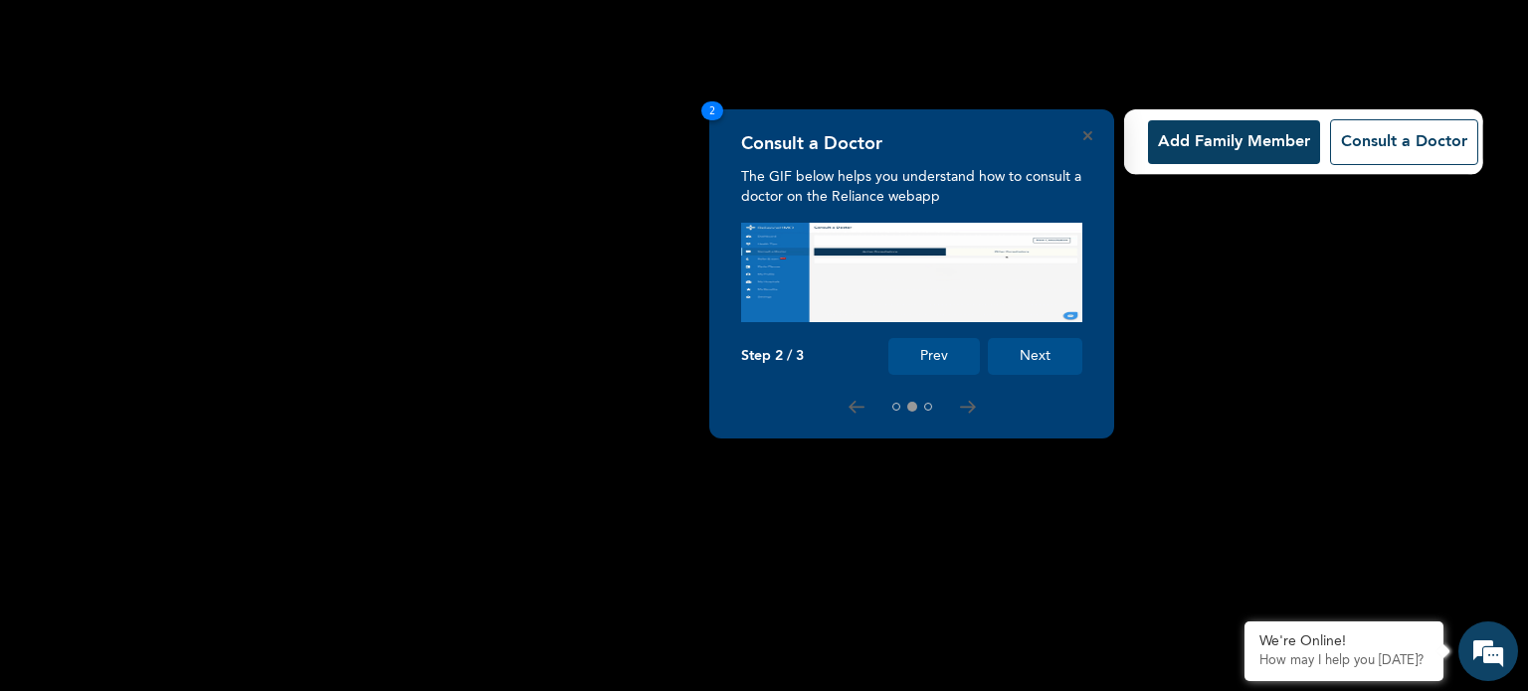
click at [1028, 348] on button "Next" at bounding box center [1035, 356] width 95 height 37
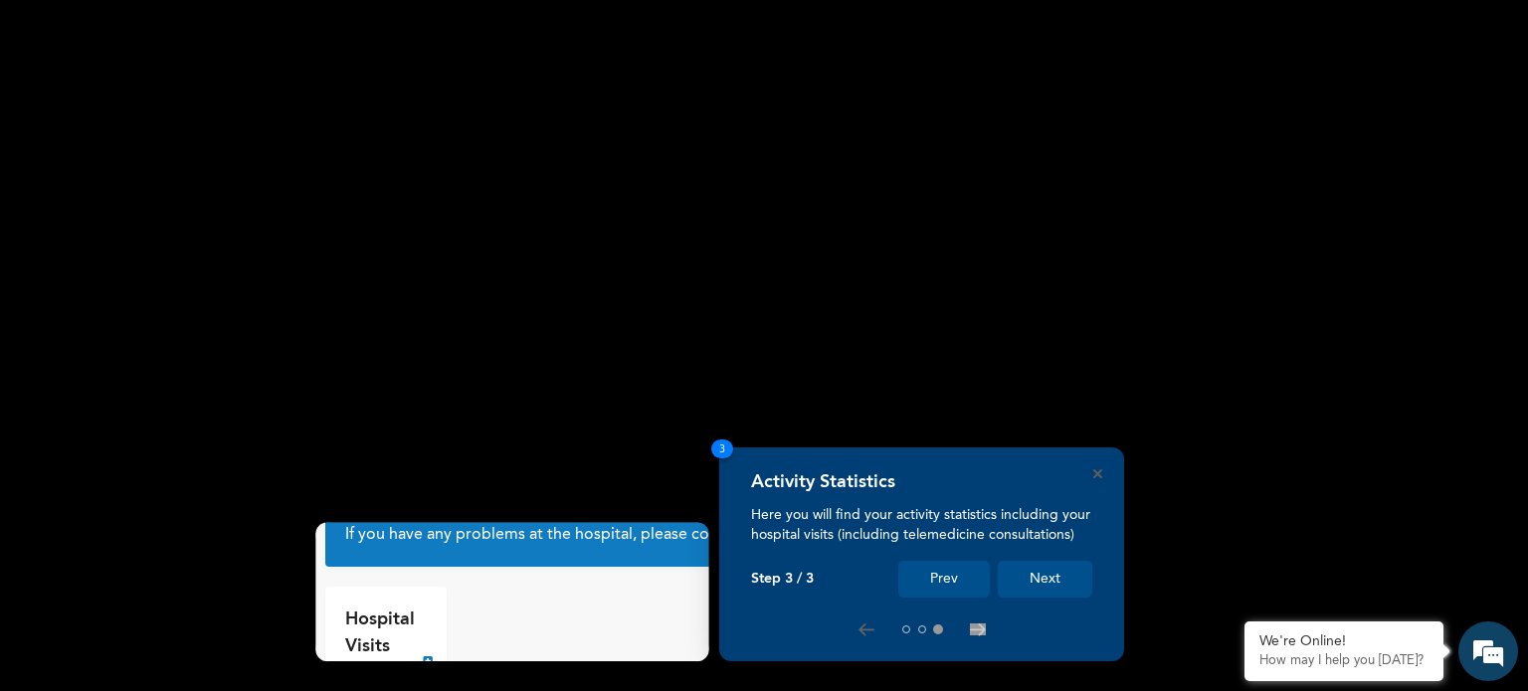
scroll to position [54, 0]
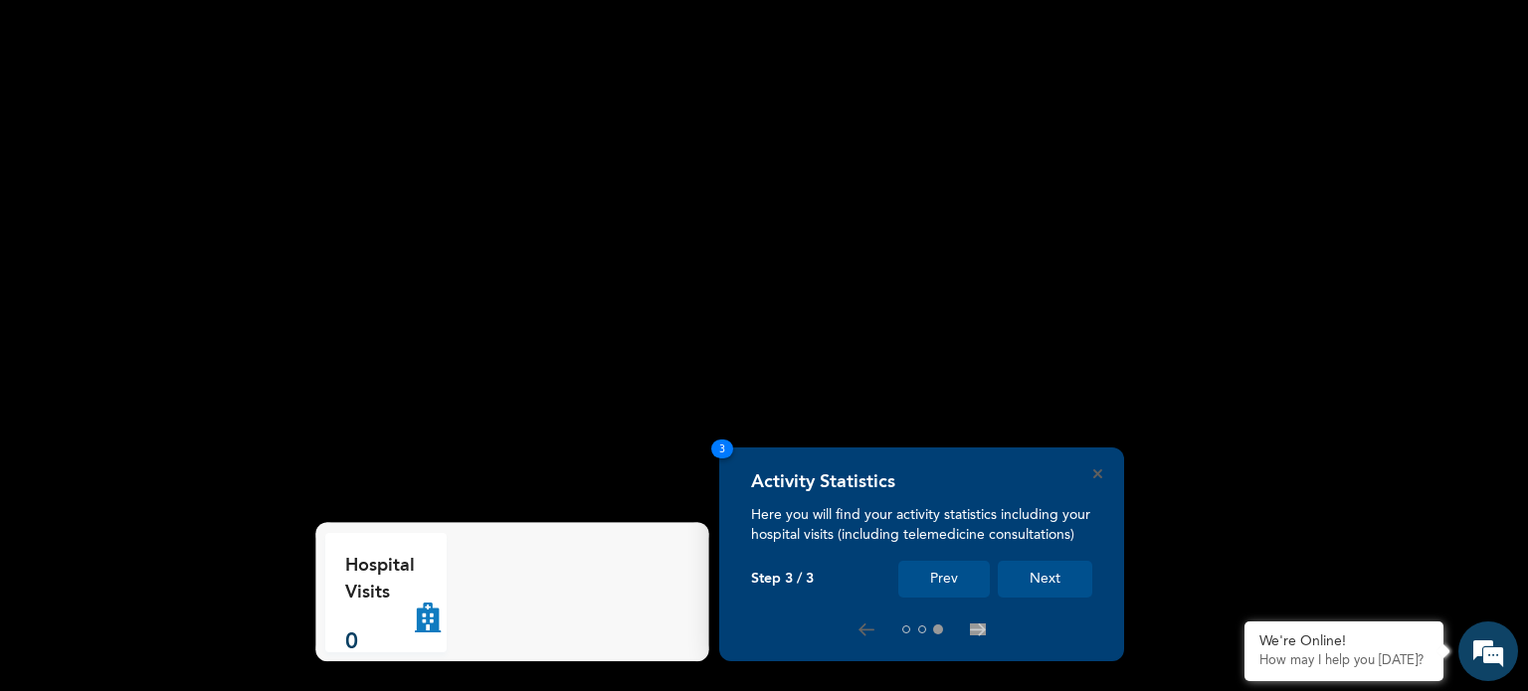
click at [1039, 576] on button "Next" at bounding box center [1045, 579] width 95 height 37
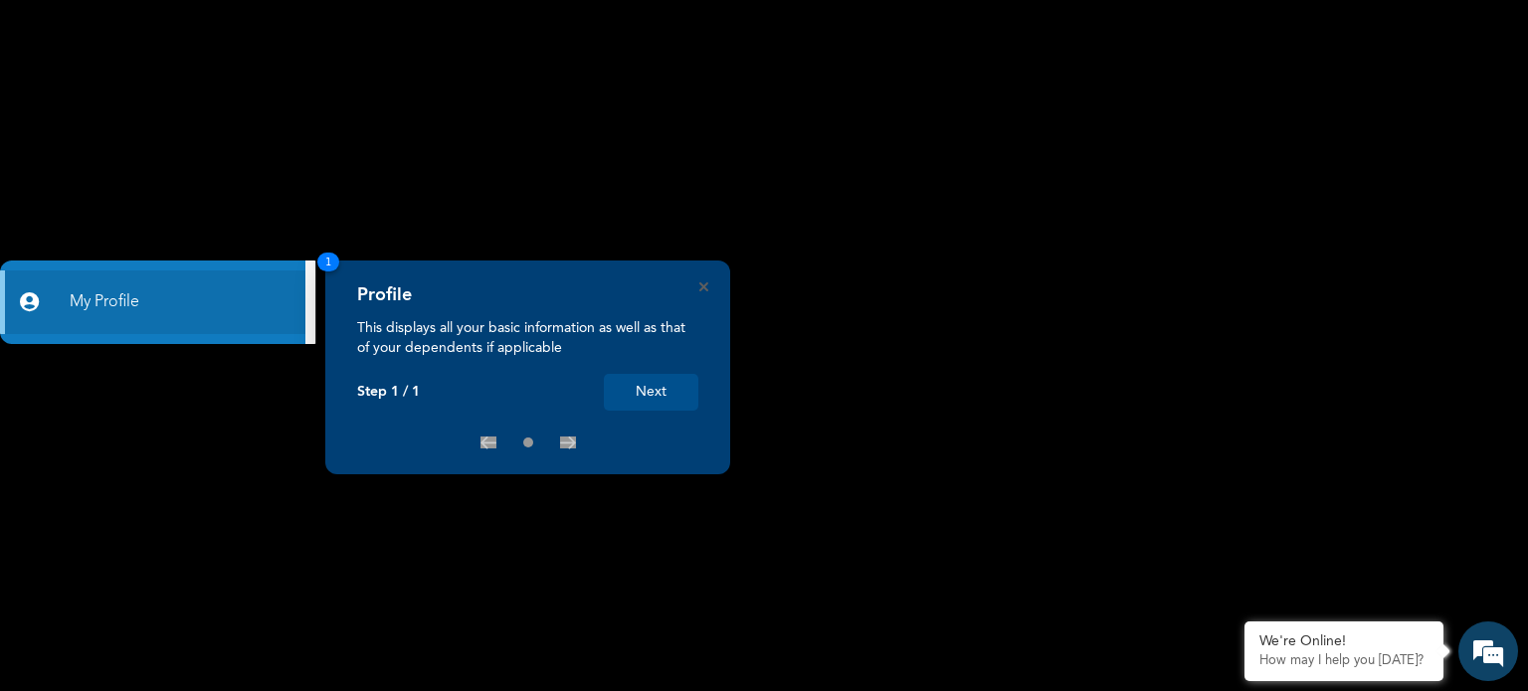
click at [670, 388] on button "Next" at bounding box center [651, 392] width 95 height 37
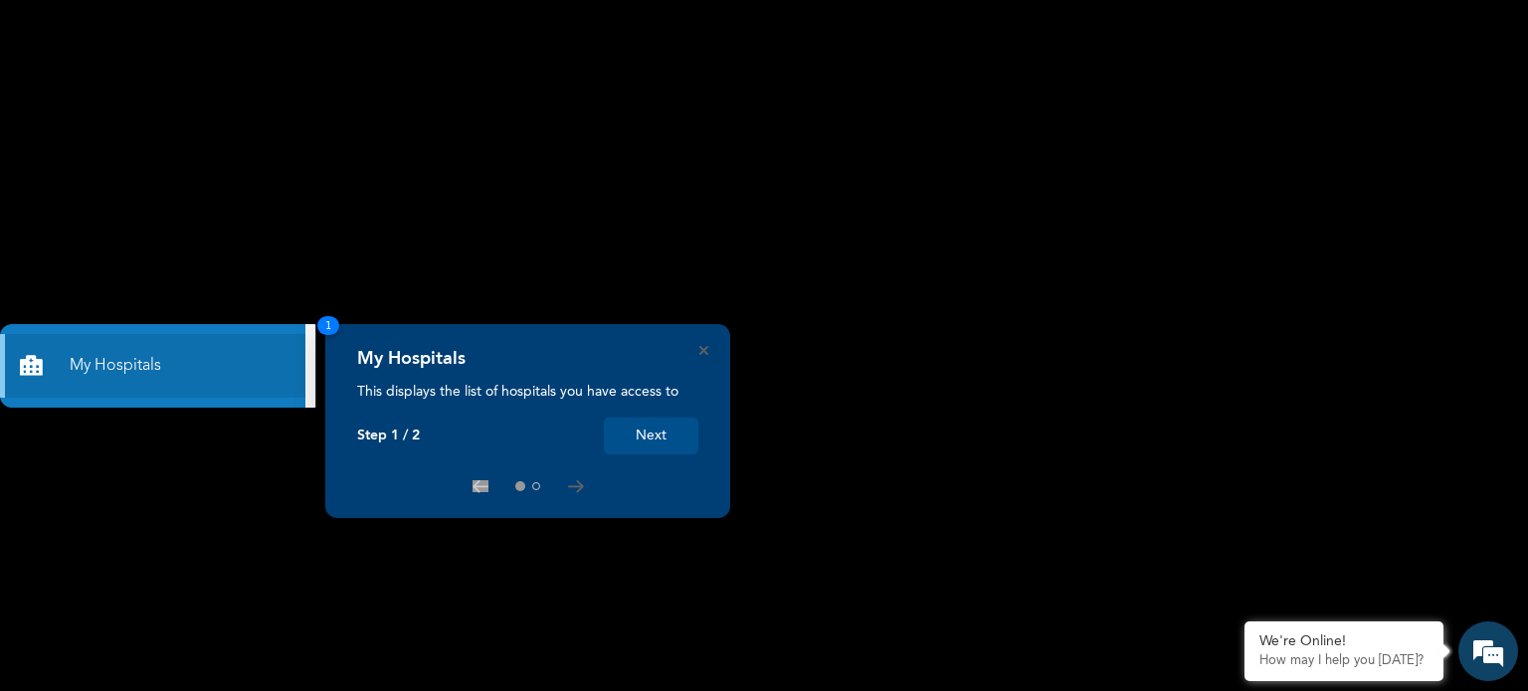
click at [642, 442] on button "Next" at bounding box center [651, 436] width 95 height 37
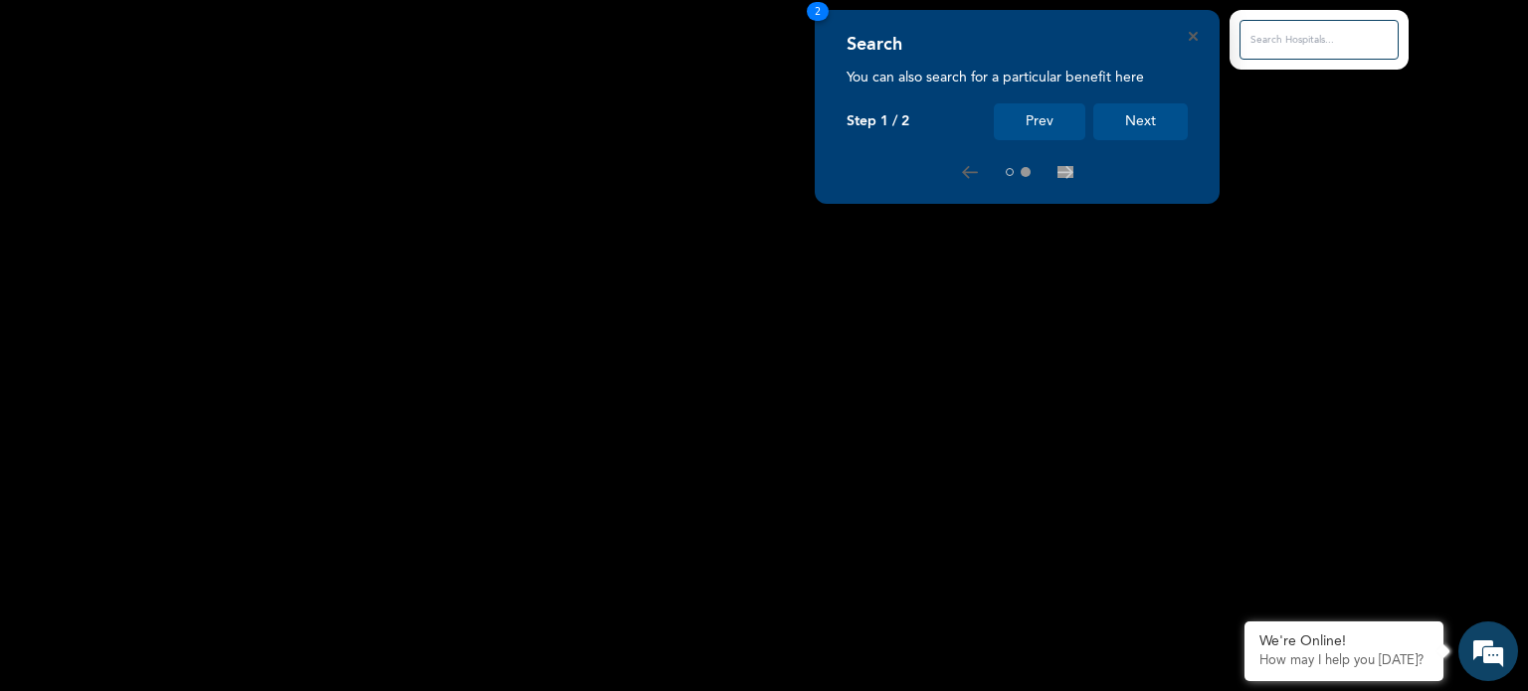
click at [1130, 115] on button "Next" at bounding box center [1140, 121] width 95 height 37
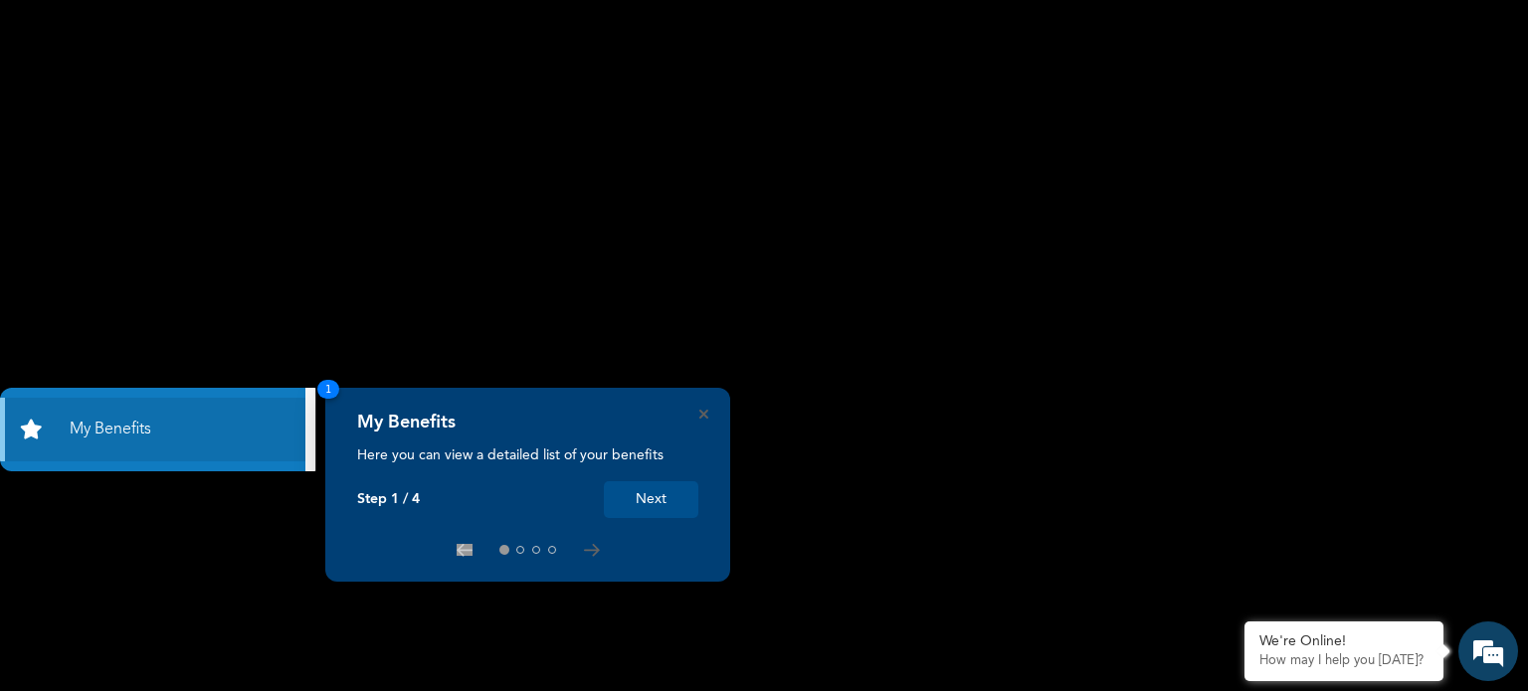
click at [662, 511] on button "Next" at bounding box center [651, 499] width 95 height 37
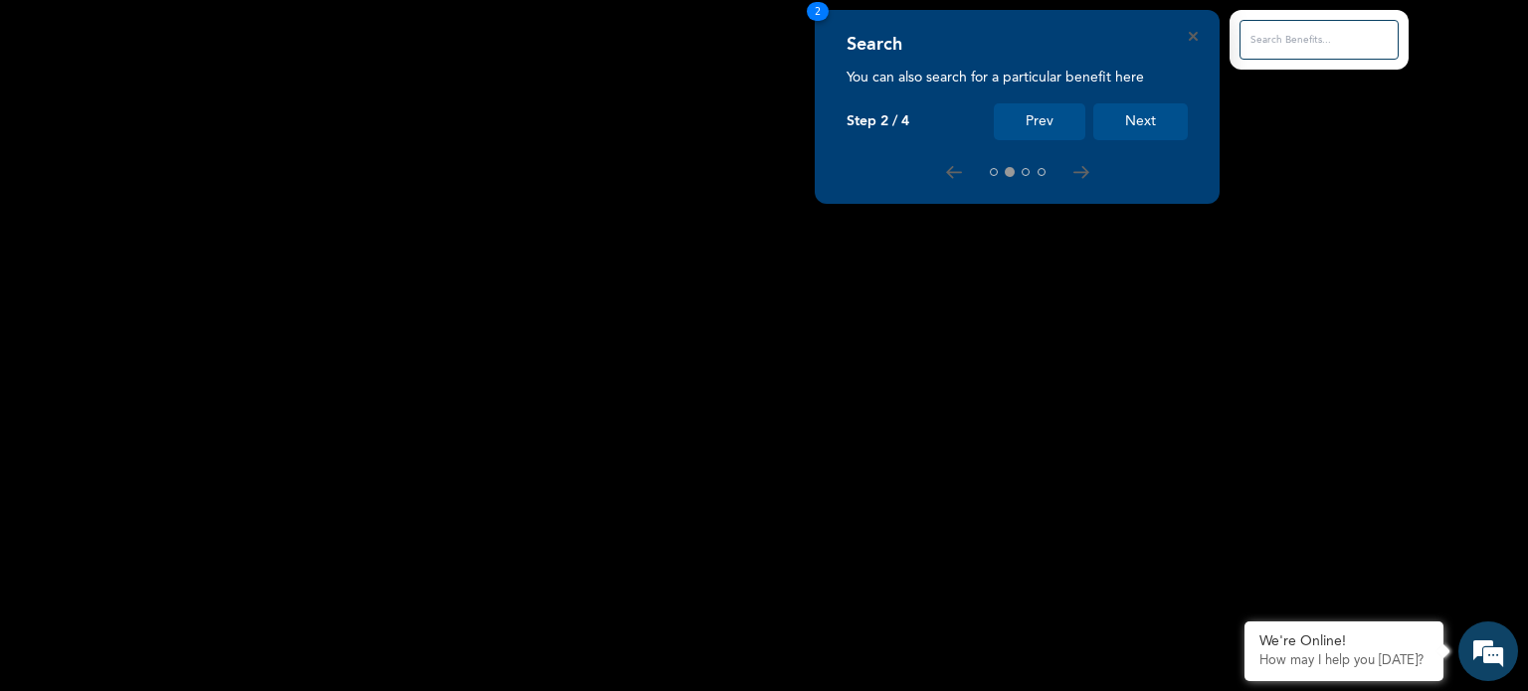
click at [1152, 124] on button "Next" at bounding box center [1140, 121] width 95 height 37
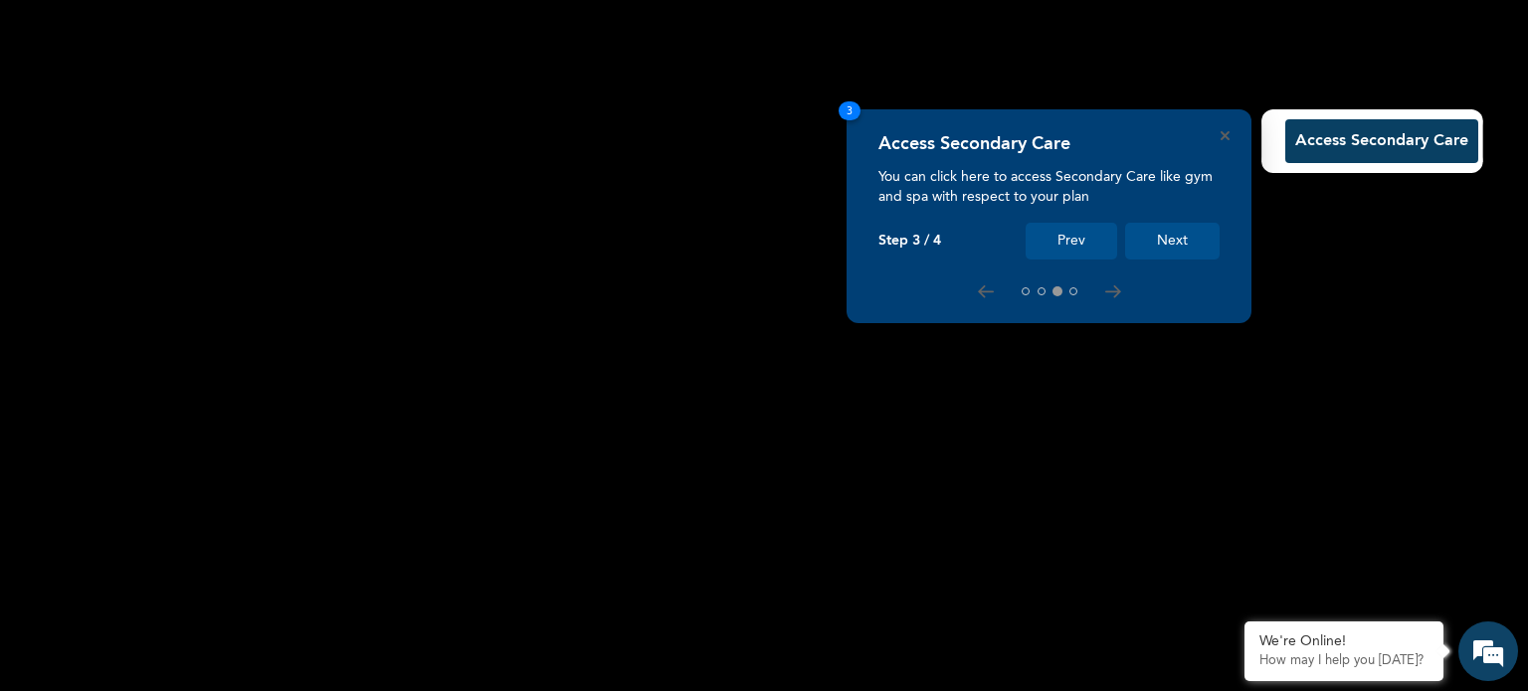
click at [1170, 248] on button "Next" at bounding box center [1172, 241] width 95 height 37
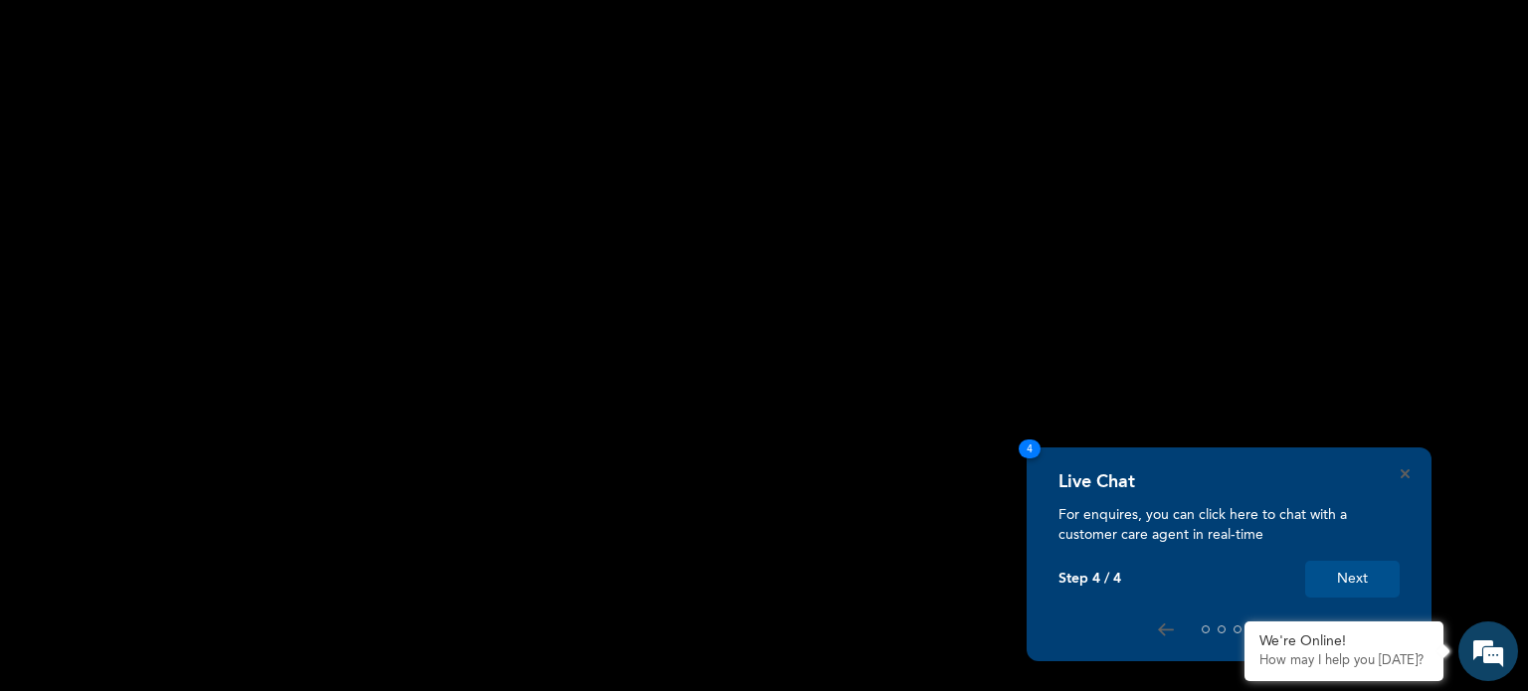
click at [73, 98] on rect at bounding box center [764, 345] width 1528 height 691
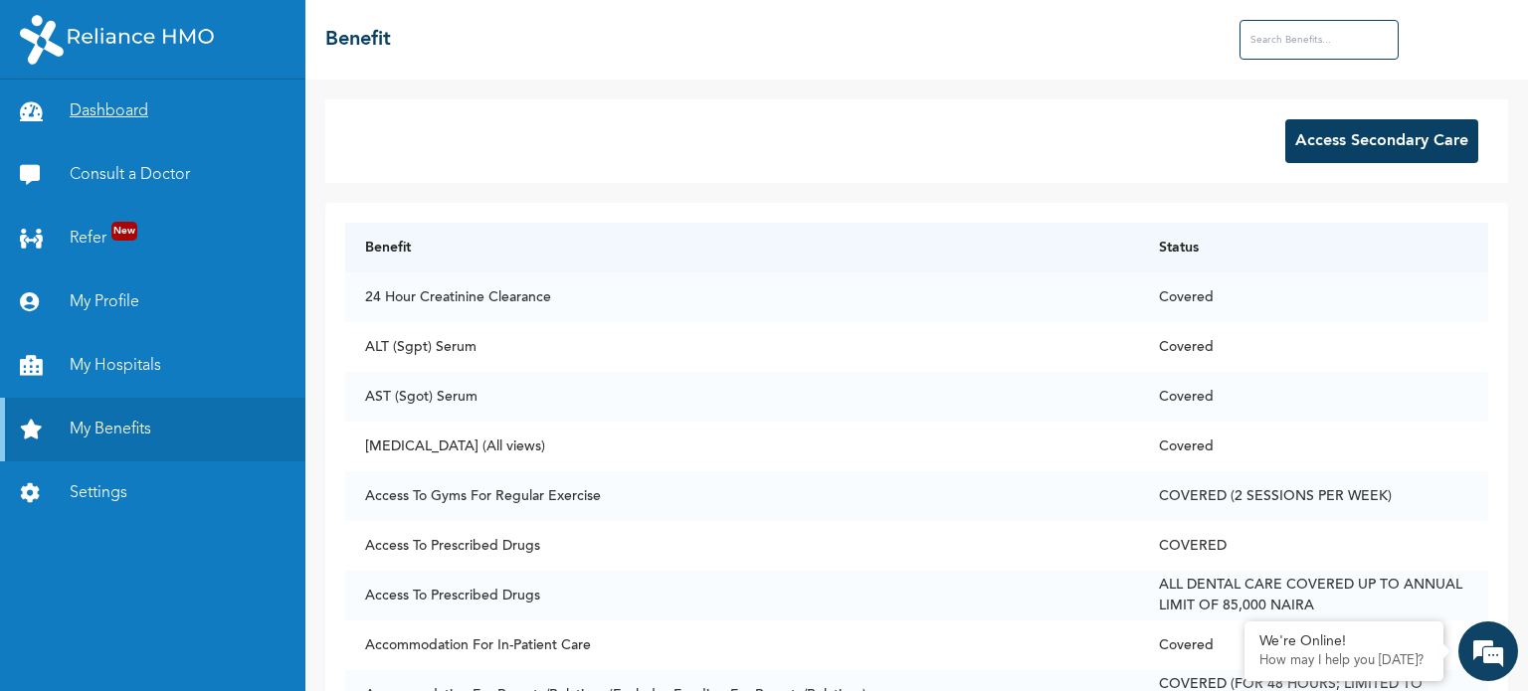
click at [95, 118] on link "Dashboard" at bounding box center [152, 112] width 305 height 64
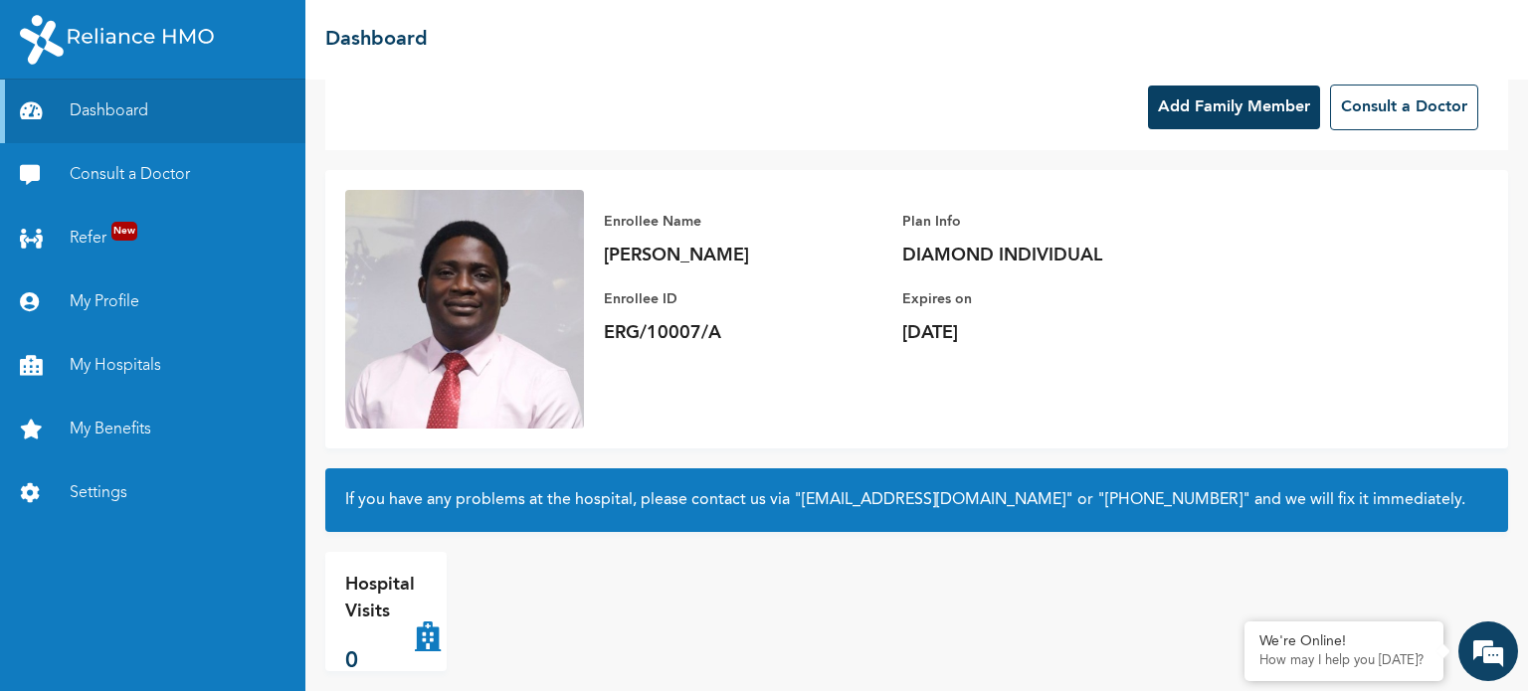
scroll to position [54, 0]
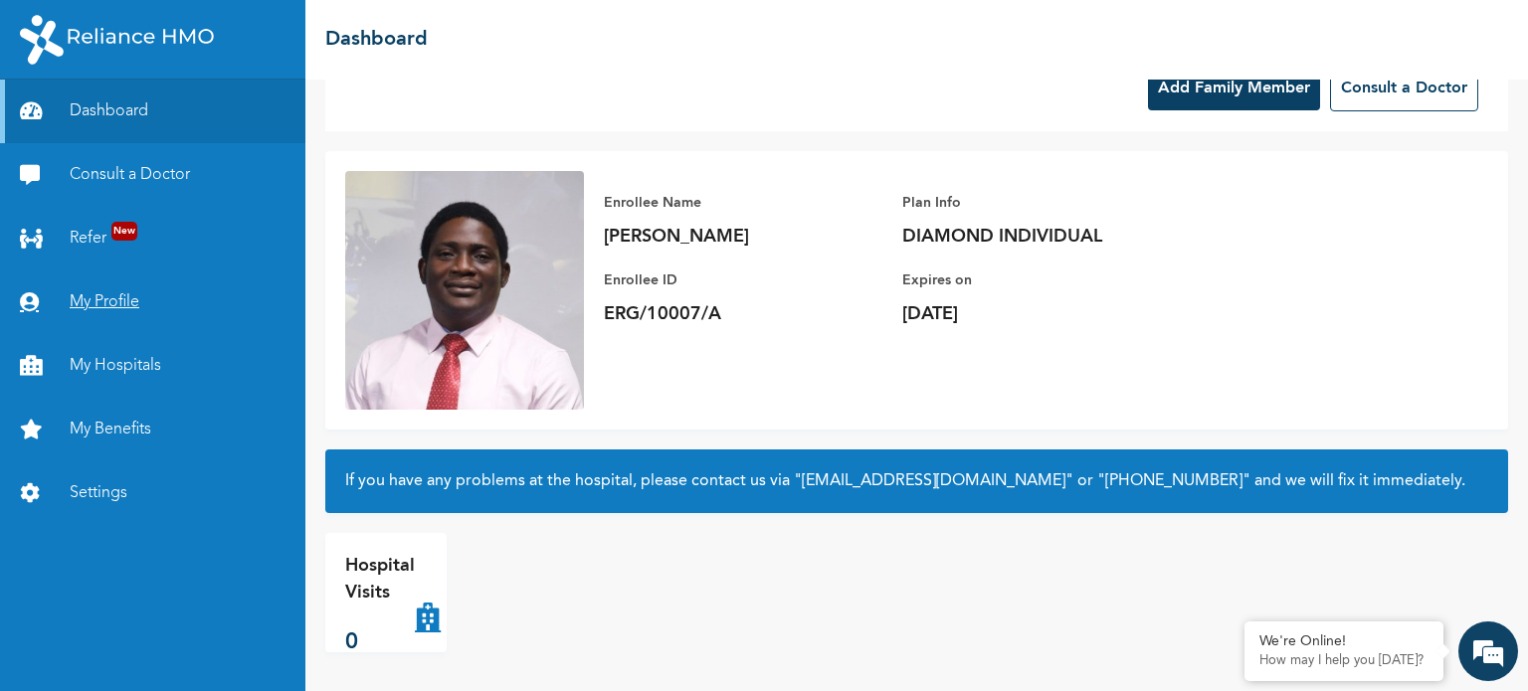
click at [121, 304] on link "My Profile" at bounding box center [152, 303] width 305 height 64
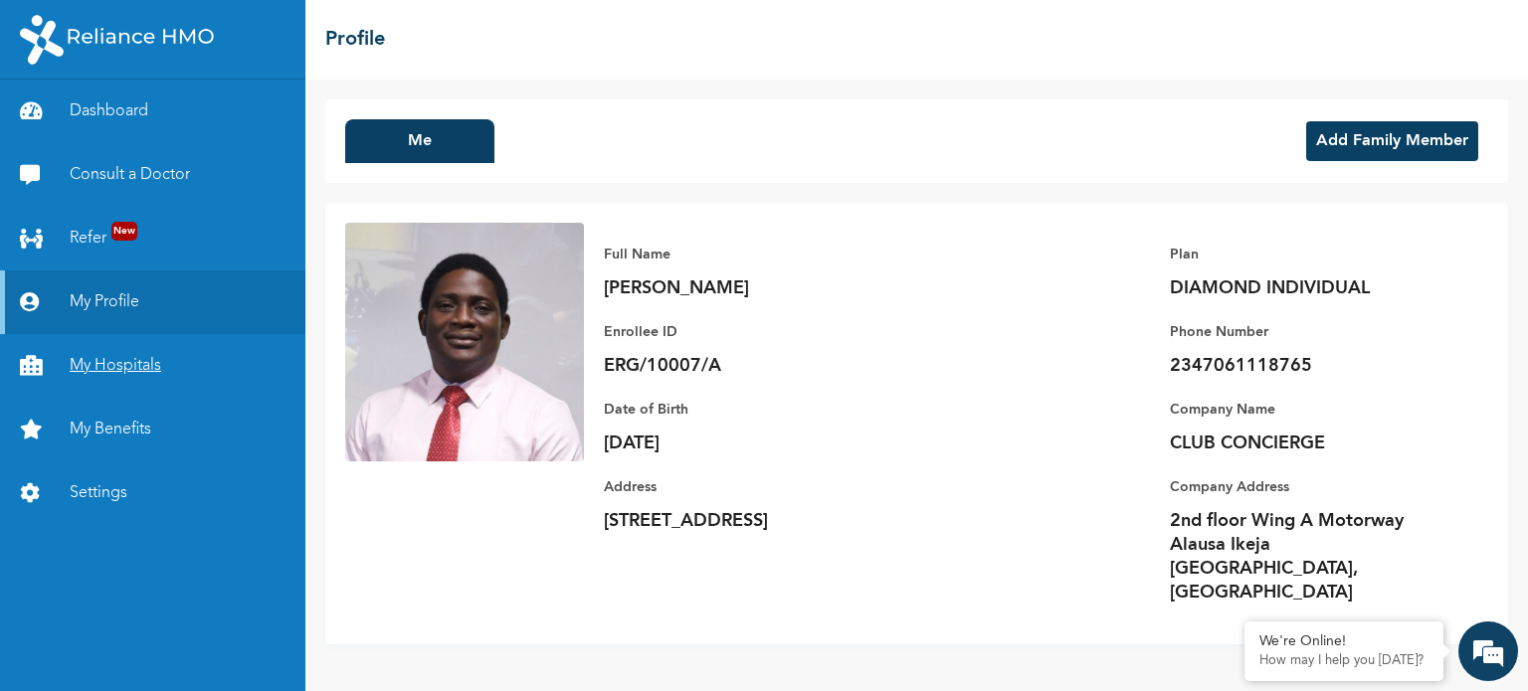
click at [147, 349] on link "My Hospitals" at bounding box center [152, 366] width 305 height 64
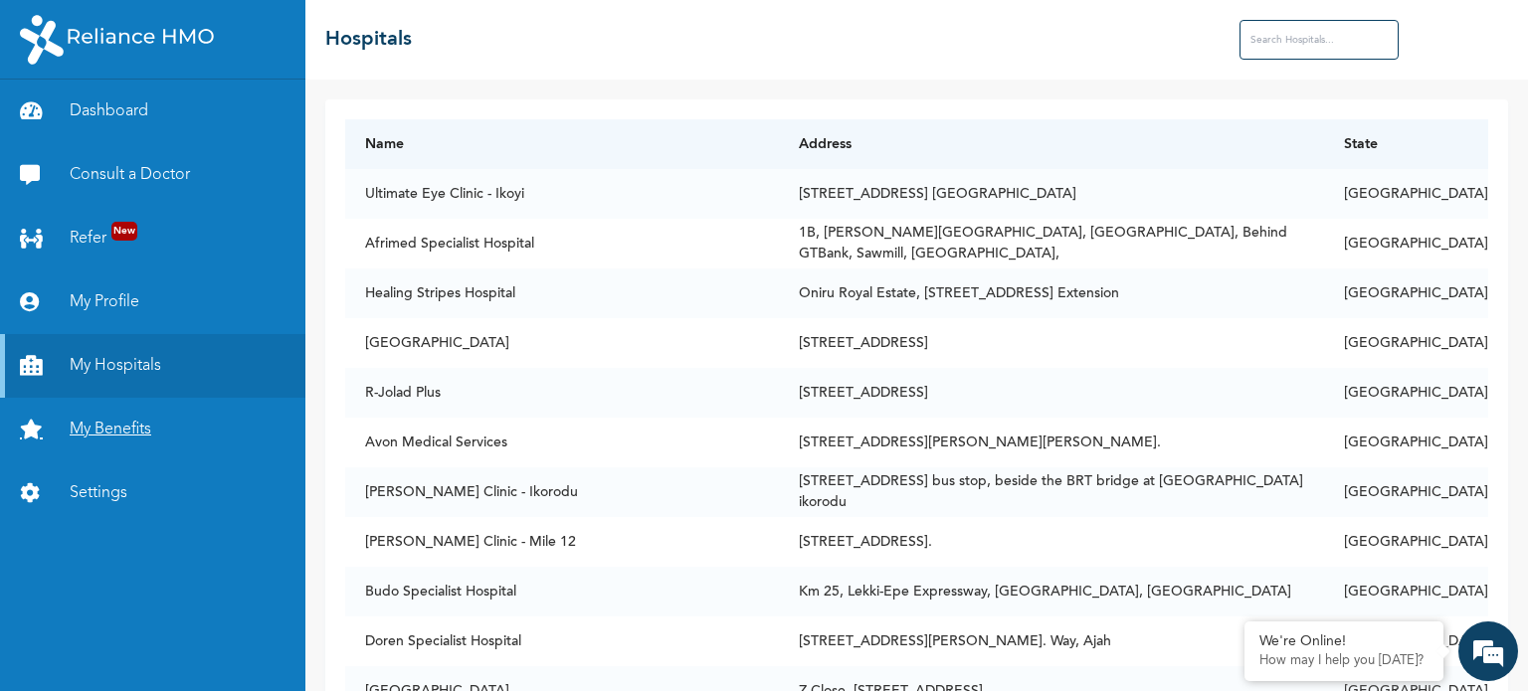
click at [118, 424] on link "My Benefits" at bounding box center [152, 430] width 305 height 64
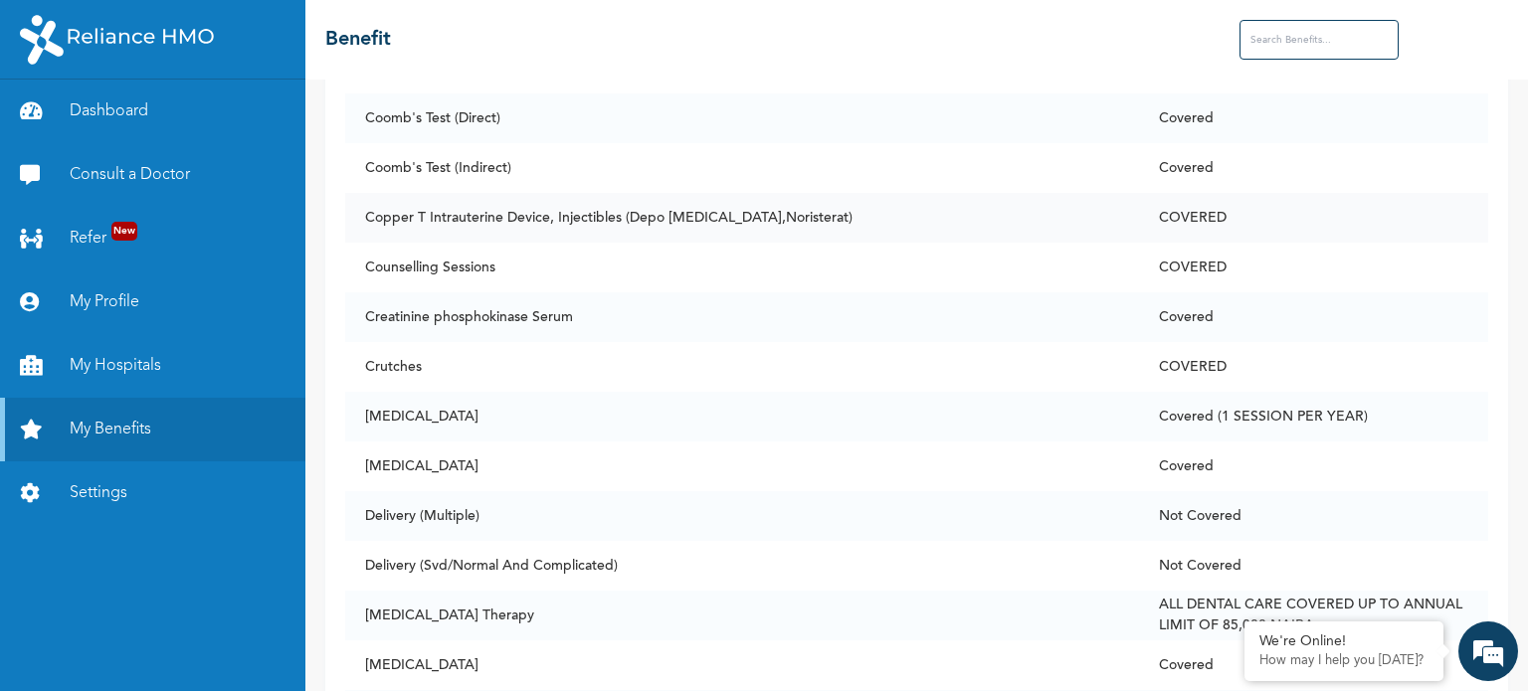
scroll to position [3283, 0]
